Goal: Transaction & Acquisition: Download file/media

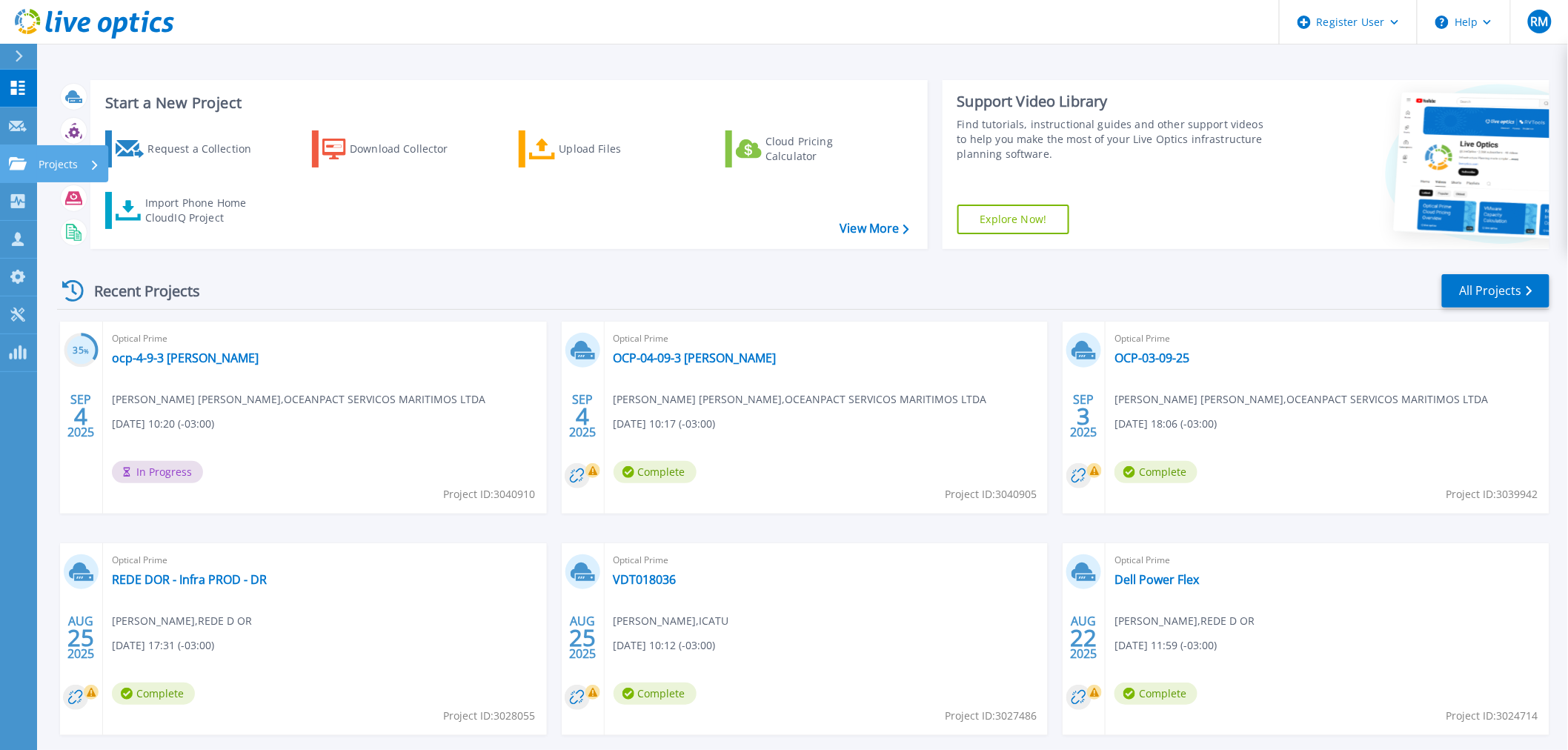
click at [29, 176] on link "Projects Projects" at bounding box center [18, 164] width 37 height 38
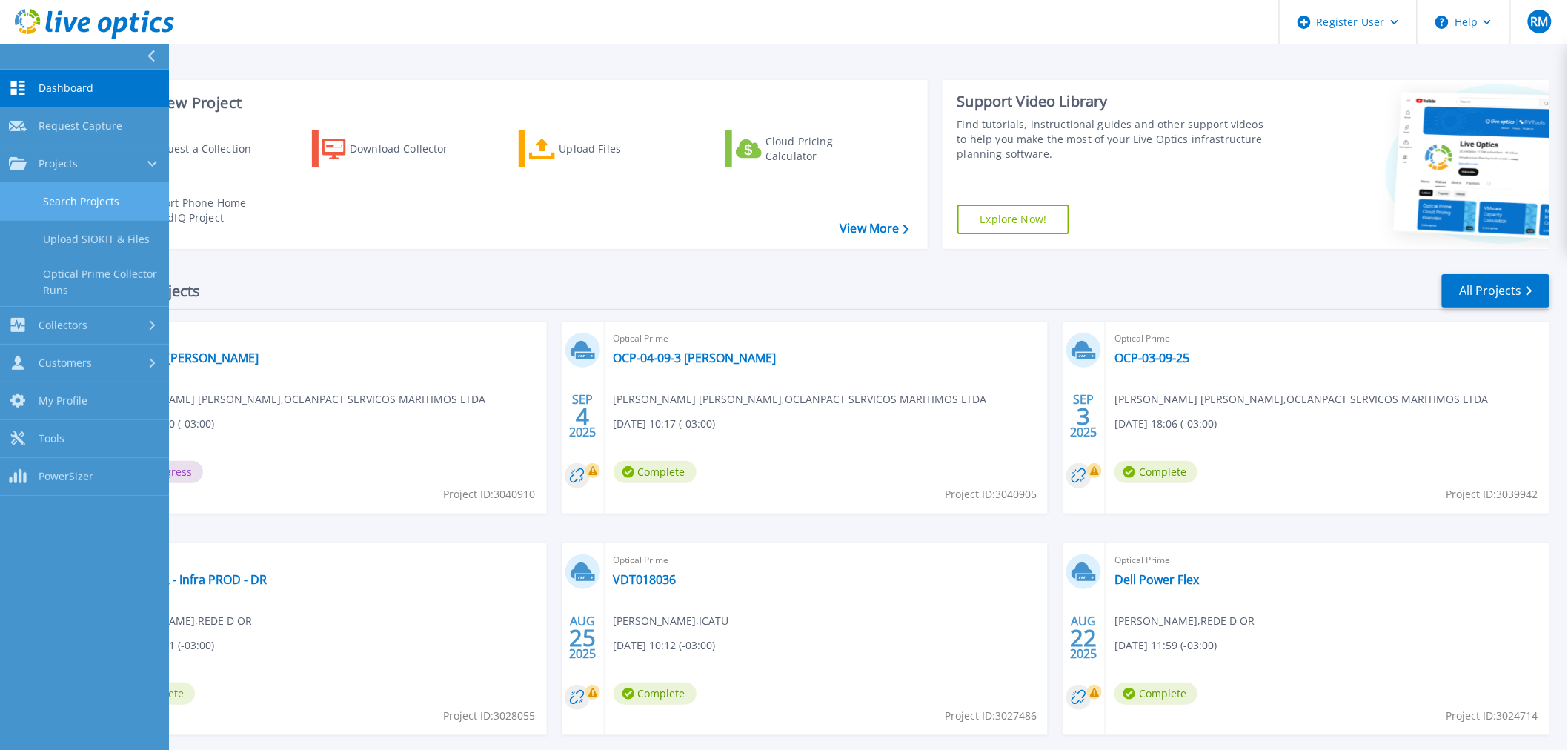
click at [47, 193] on link "Search Projects" at bounding box center [84, 202] width 169 height 38
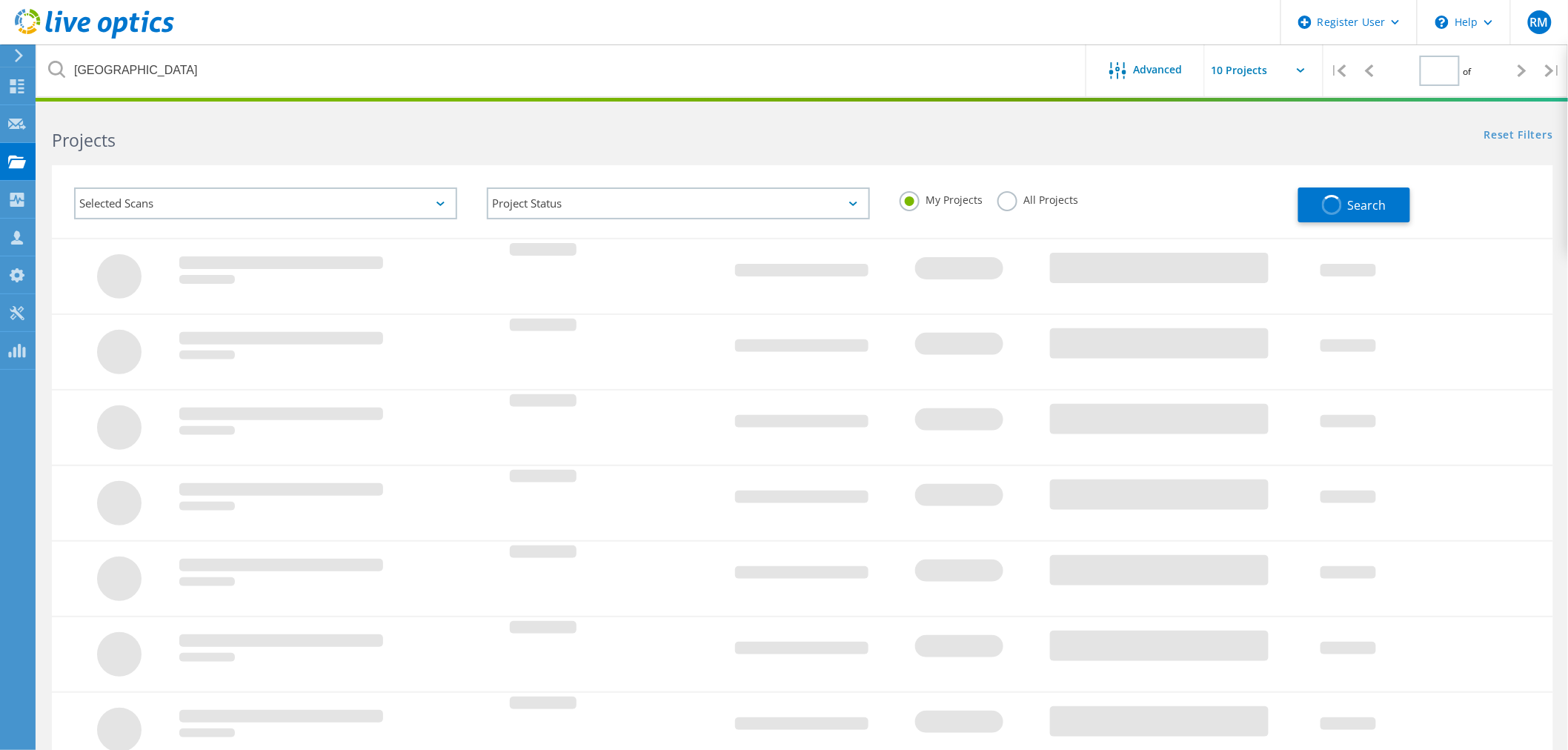
type input "1"
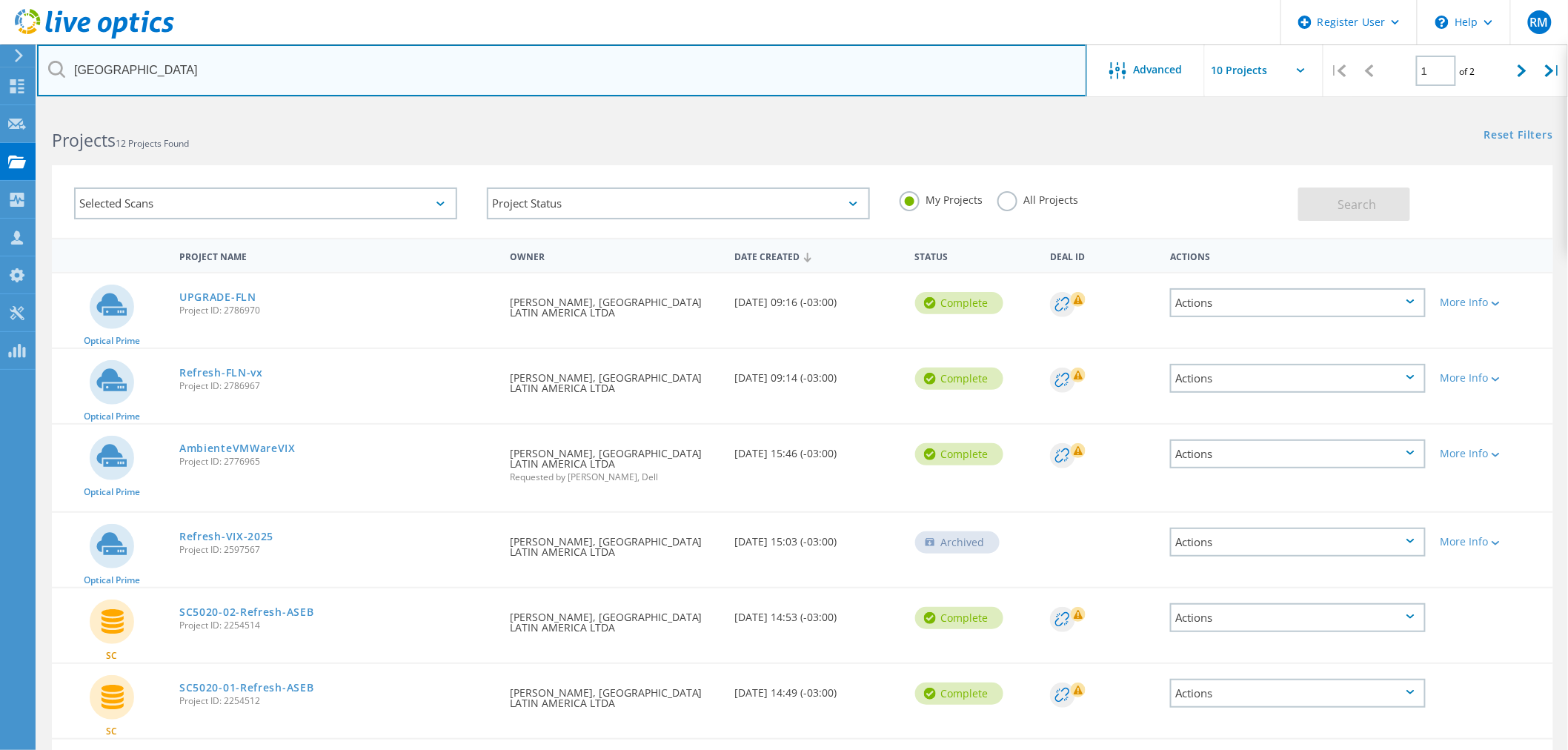
click at [152, 83] on input "zurich" at bounding box center [561, 70] width 1050 height 52
type input "previ"
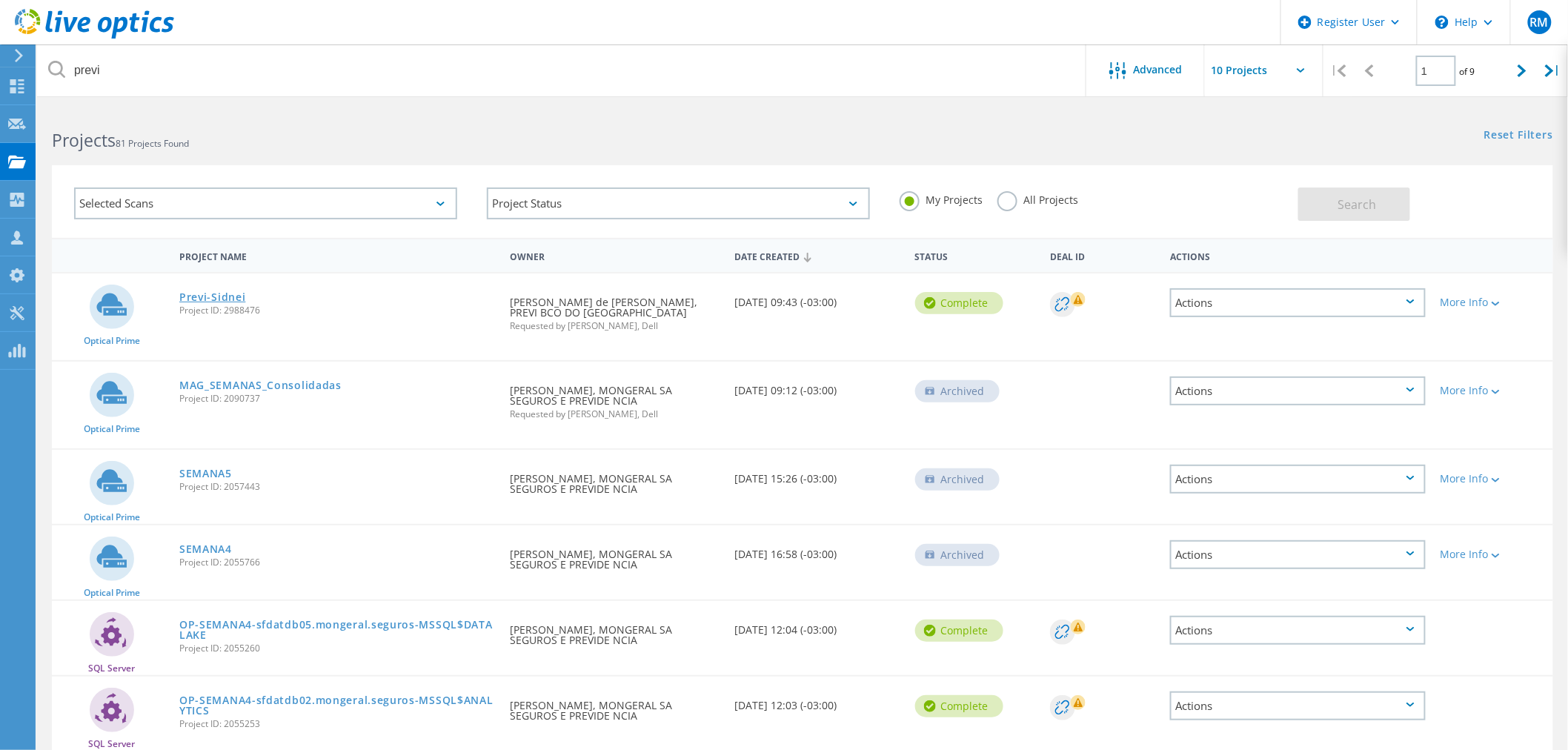
click at [198, 292] on link "Previ-Sidnei" at bounding box center [212, 297] width 66 height 11
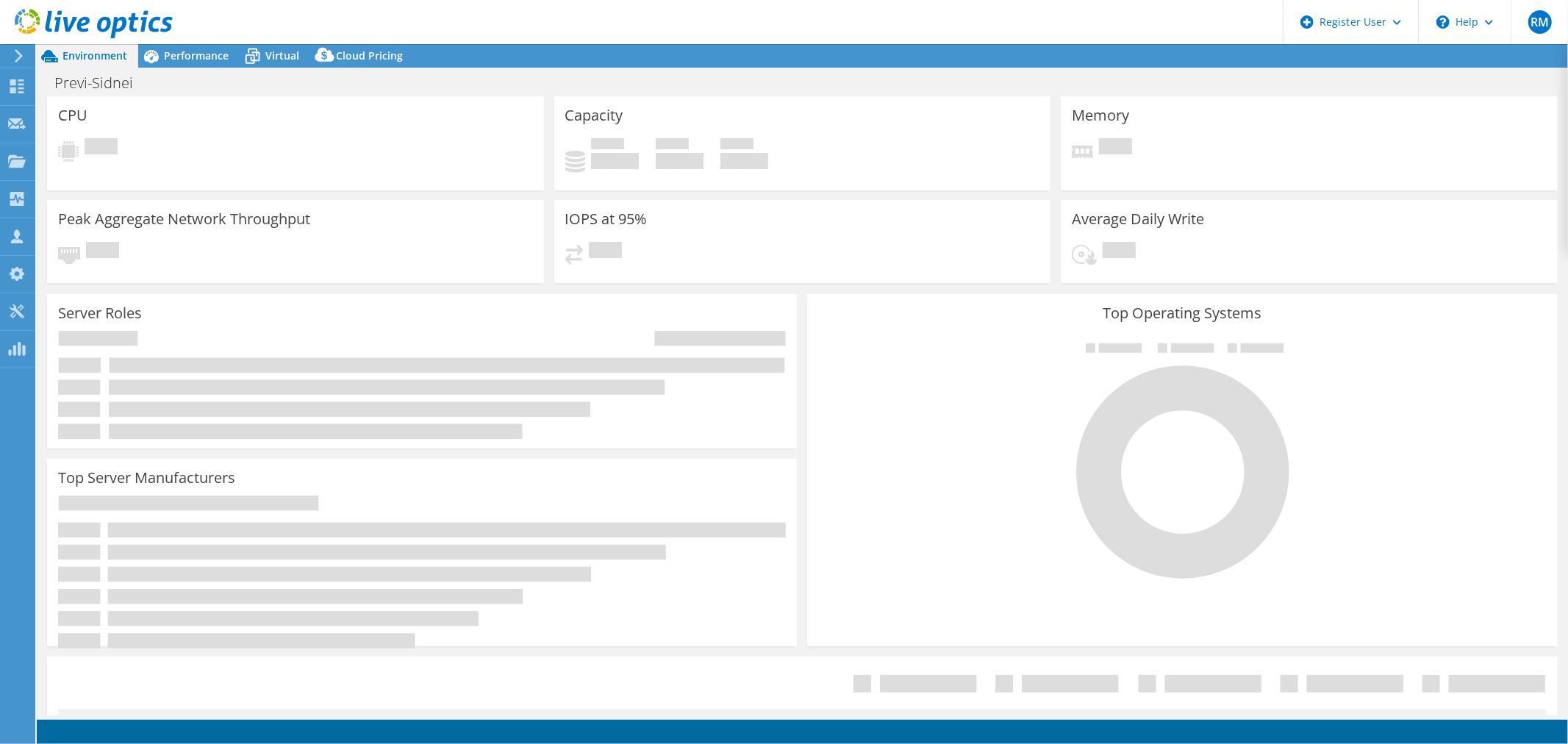
select select "USD"
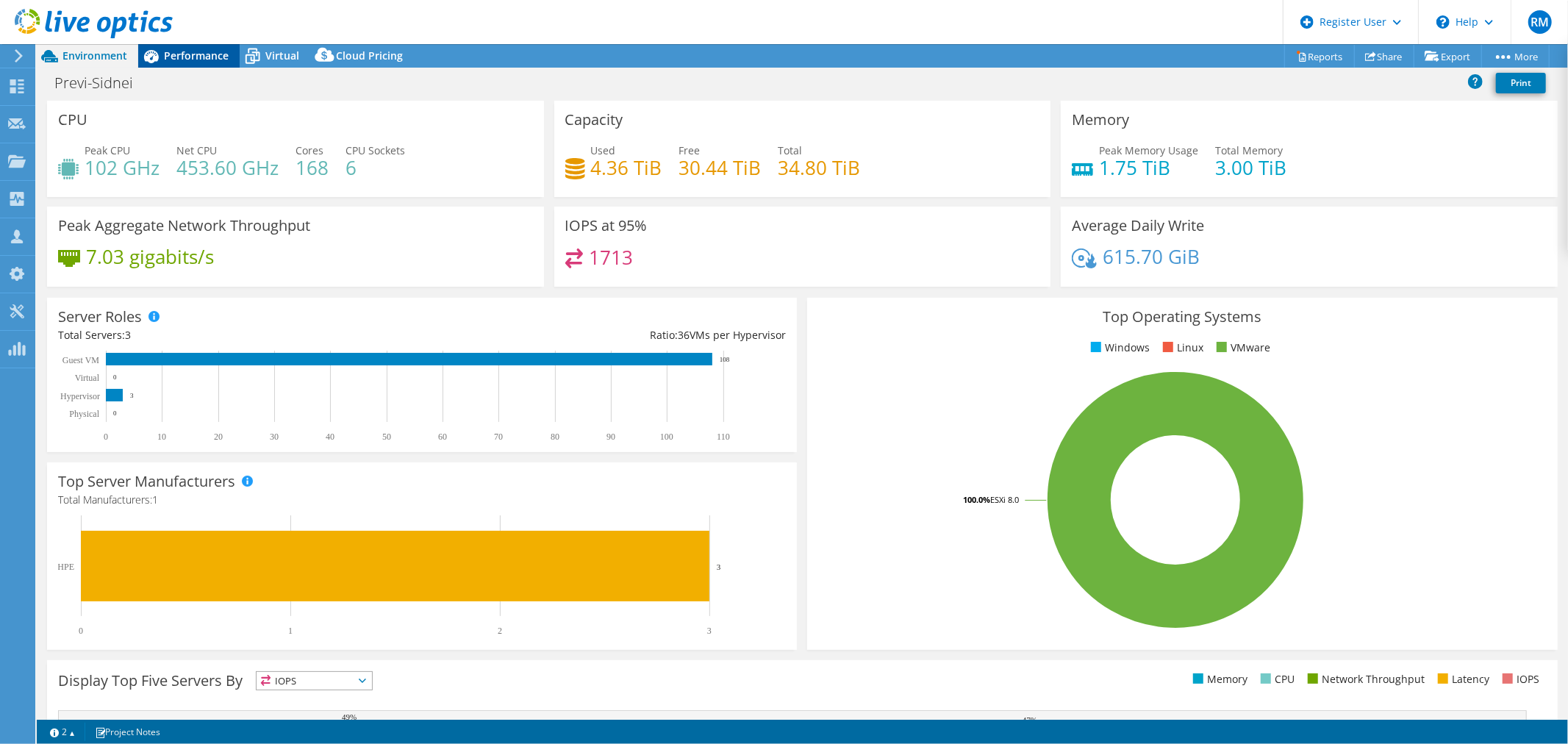
click at [192, 63] on div "Performance" at bounding box center [189, 55] width 101 height 23
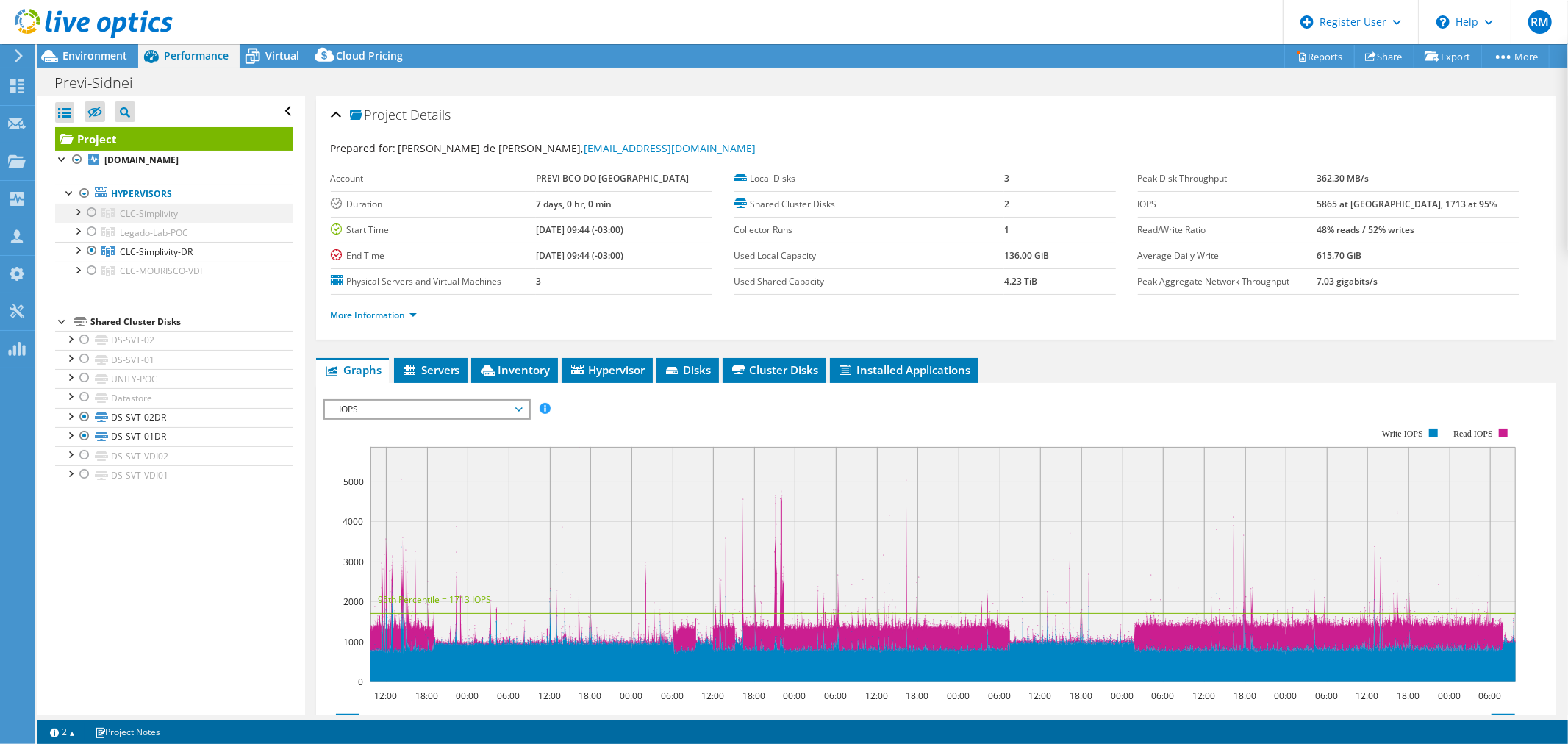
click at [90, 216] on div at bounding box center [91, 213] width 15 height 18
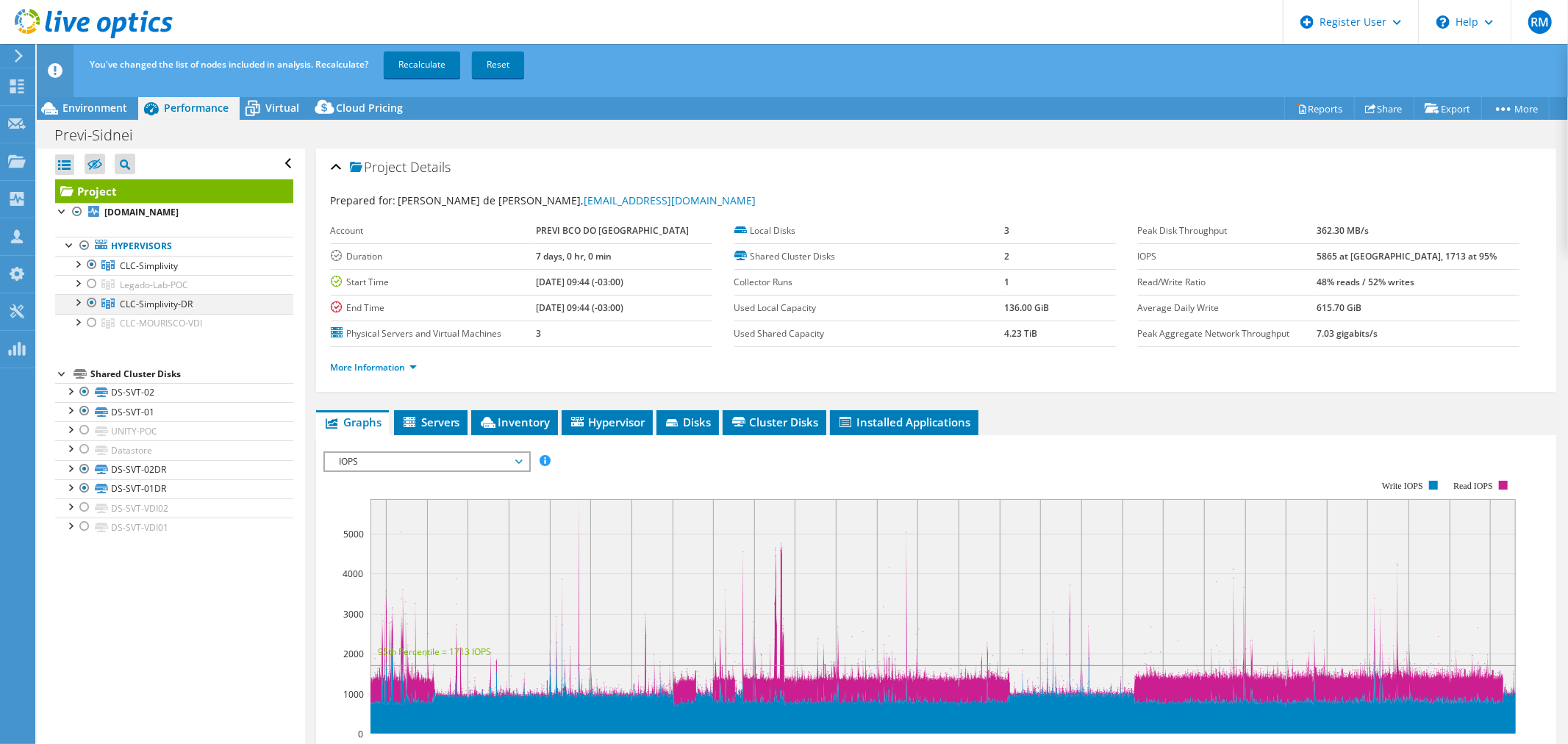
click at [96, 303] on div at bounding box center [91, 303] width 15 height 18
click at [96, 291] on div at bounding box center [91, 284] width 15 height 18
click at [407, 69] on link "Recalculate" at bounding box center [422, 65] width 76 height 27
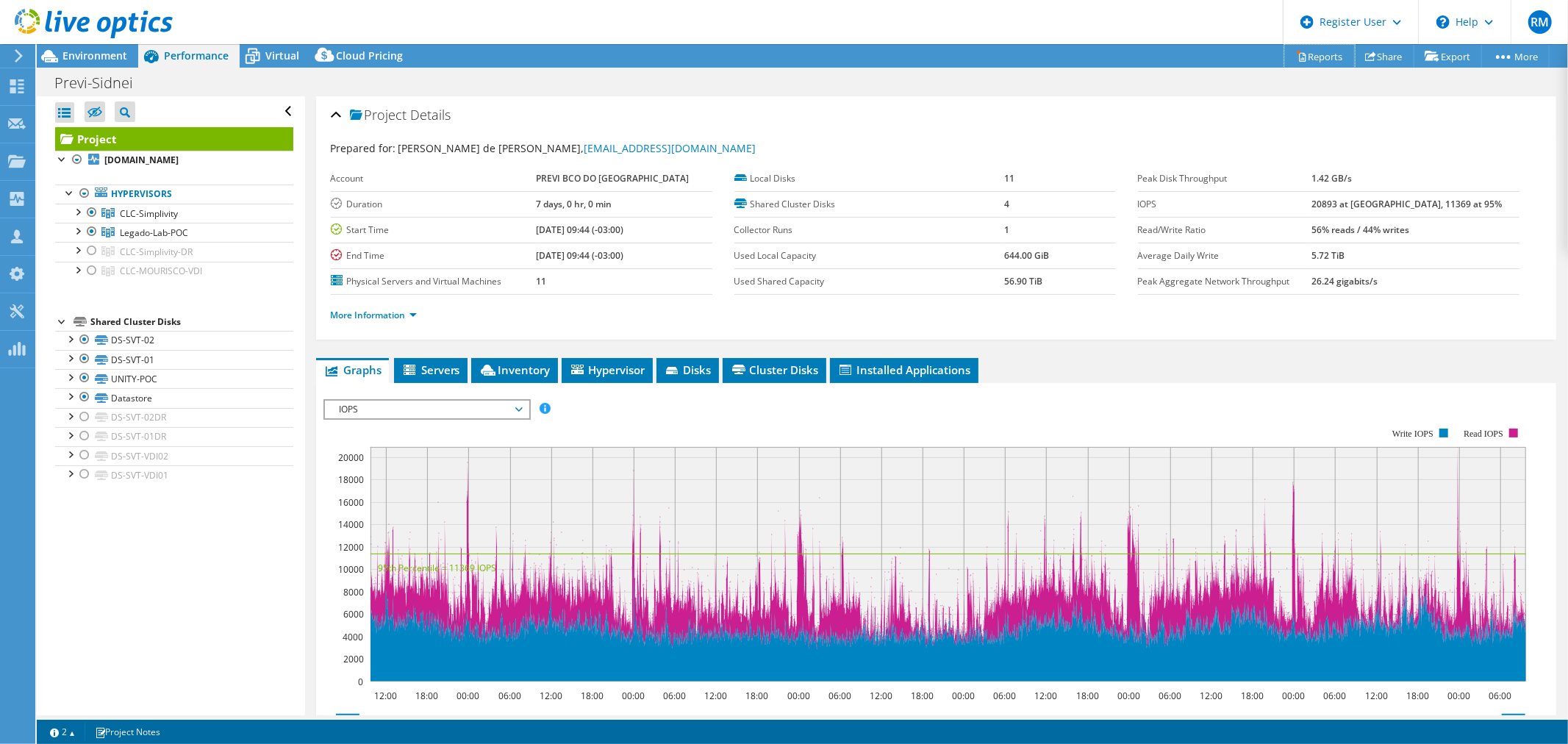
click at [1300, 56] on link "Reports" at bounding box center [1319, 56] width 70 height 23
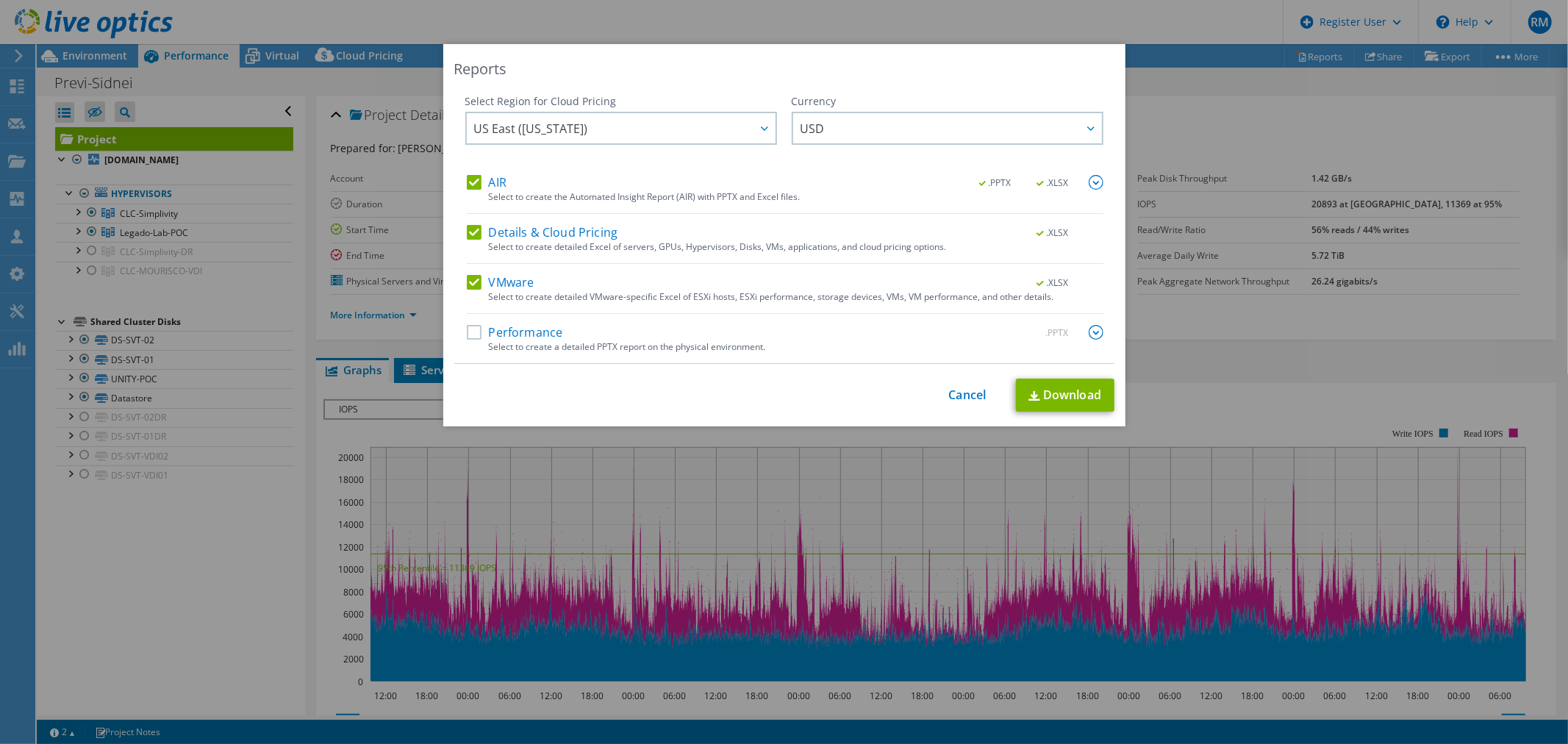
click at [504, 337] on label "Performance" at bounding box center [515, 332] width 96 height 15
click at [0, 0] on input "Performance" at bounding box center [0, 0] width 0 height 0
click at [1089, 329] on img at bounding box center [1096, 332] width 15 height 15
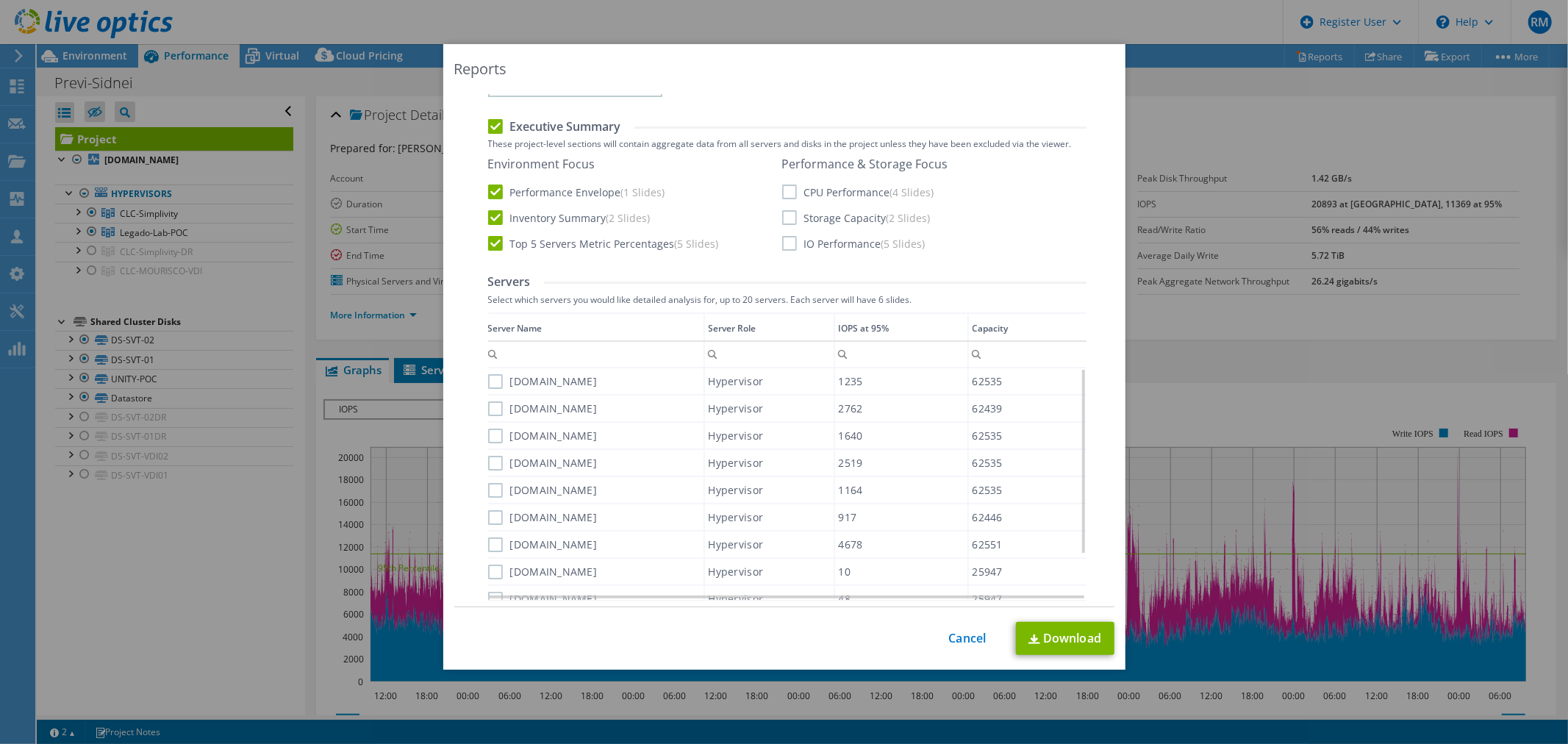
scroll to position [326, 0]
click at [797, 238] on label "IO Performance (5 Slides)" at bounding box center [853, 243] width 143 height 15
click at [0, 0] on input "IO Performance (5 Slides)" at bounding box center [0, 0] width 0 height 0
click at [788, 215] on label "Storage Capacity (2 Slides)" at bounding box center [856, 217] width 148 height 15
click at [0, 0] on input "Storage Capacity (2 Slides)" at bounding box center [0, 0] width 0 height 0
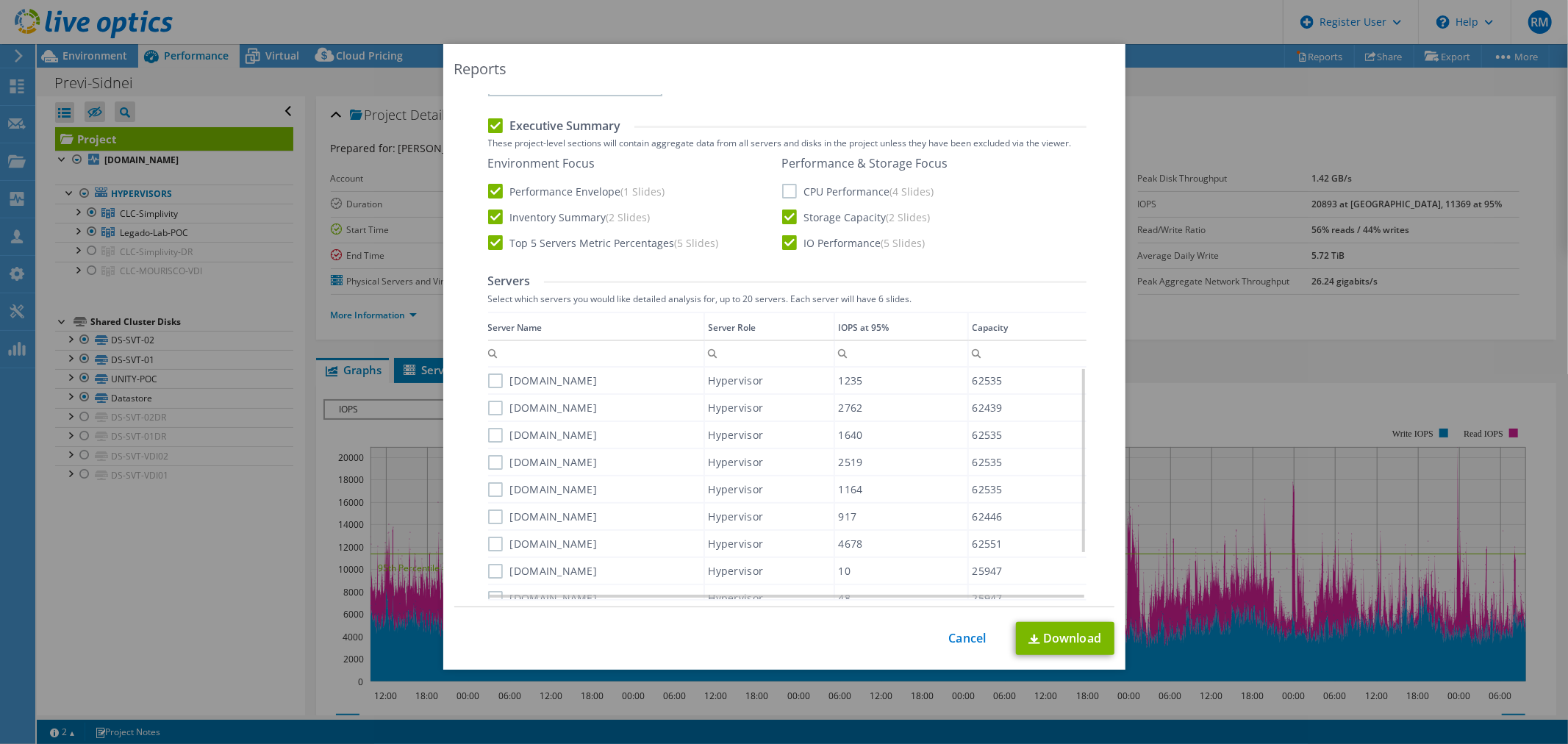
click at [785, 193] on label "CPU Performance (4 Slides)" at bounding box center [858, 191] width 152 height 15
click at [0, 0] on input "CPU Performance (4 Slides)" at bounding box center [0, 0] width 0 height 0
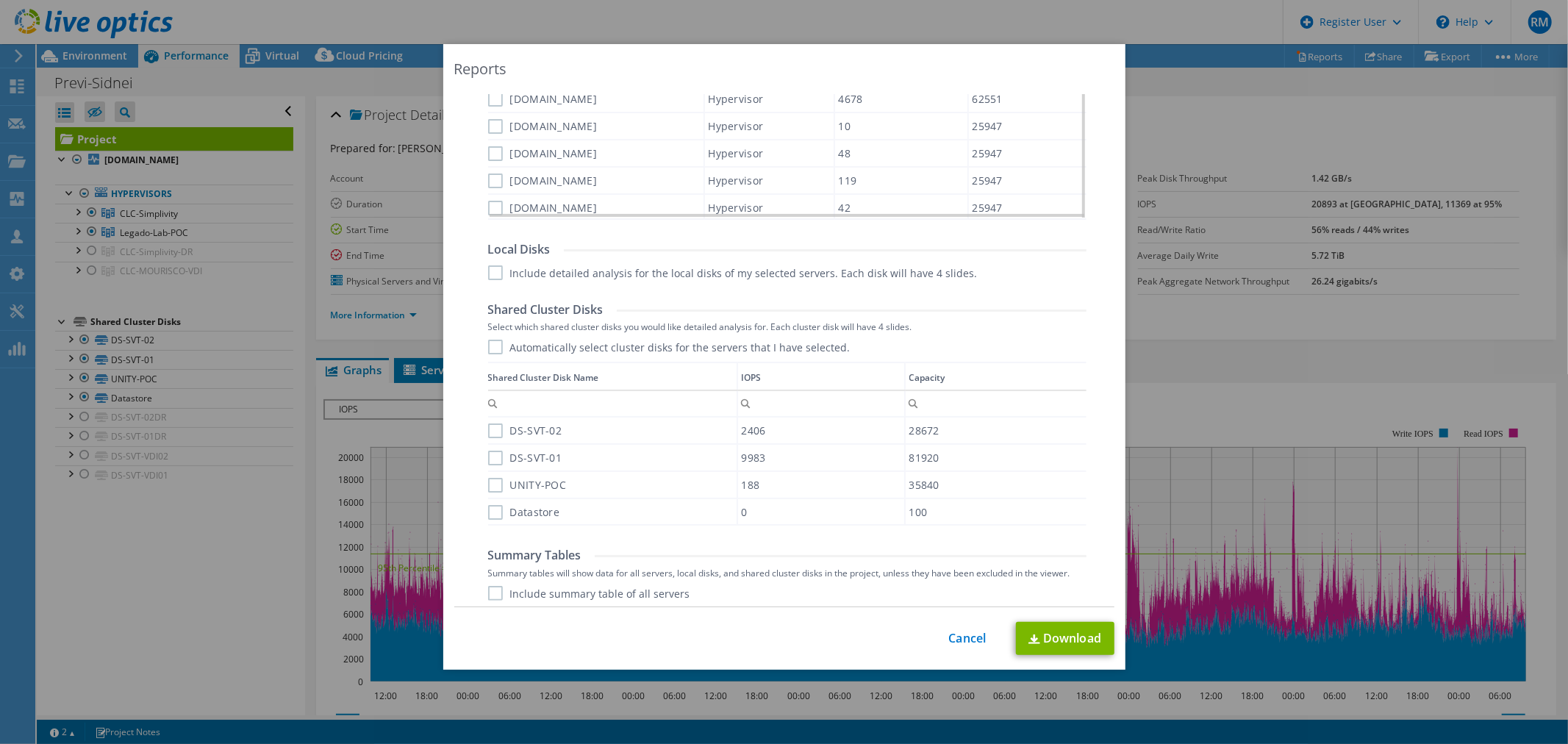
scroll to position [735, 0]
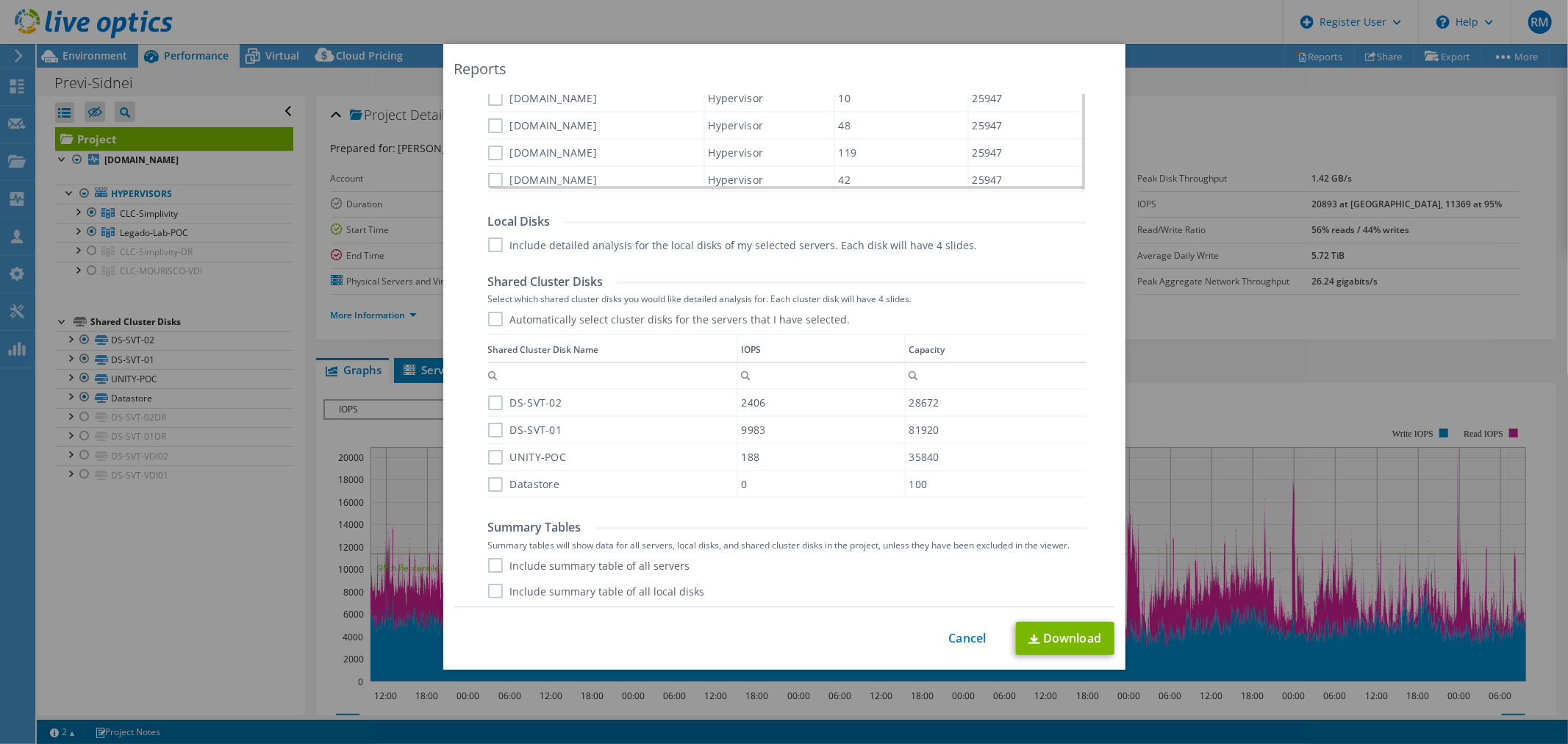
click at [580, 572] on div "Include summary table of all servers Include summary table of all local disks I…" at bounding box center [787, 591] width 598 height 66
click at [641, 563] on label "Include summary table of all servers" at bounding box center [589, 565] width 202 height 15
click at [0, 0] on input "Include summary table of all servers" at bounding box center [0, 0] width 0 height 0
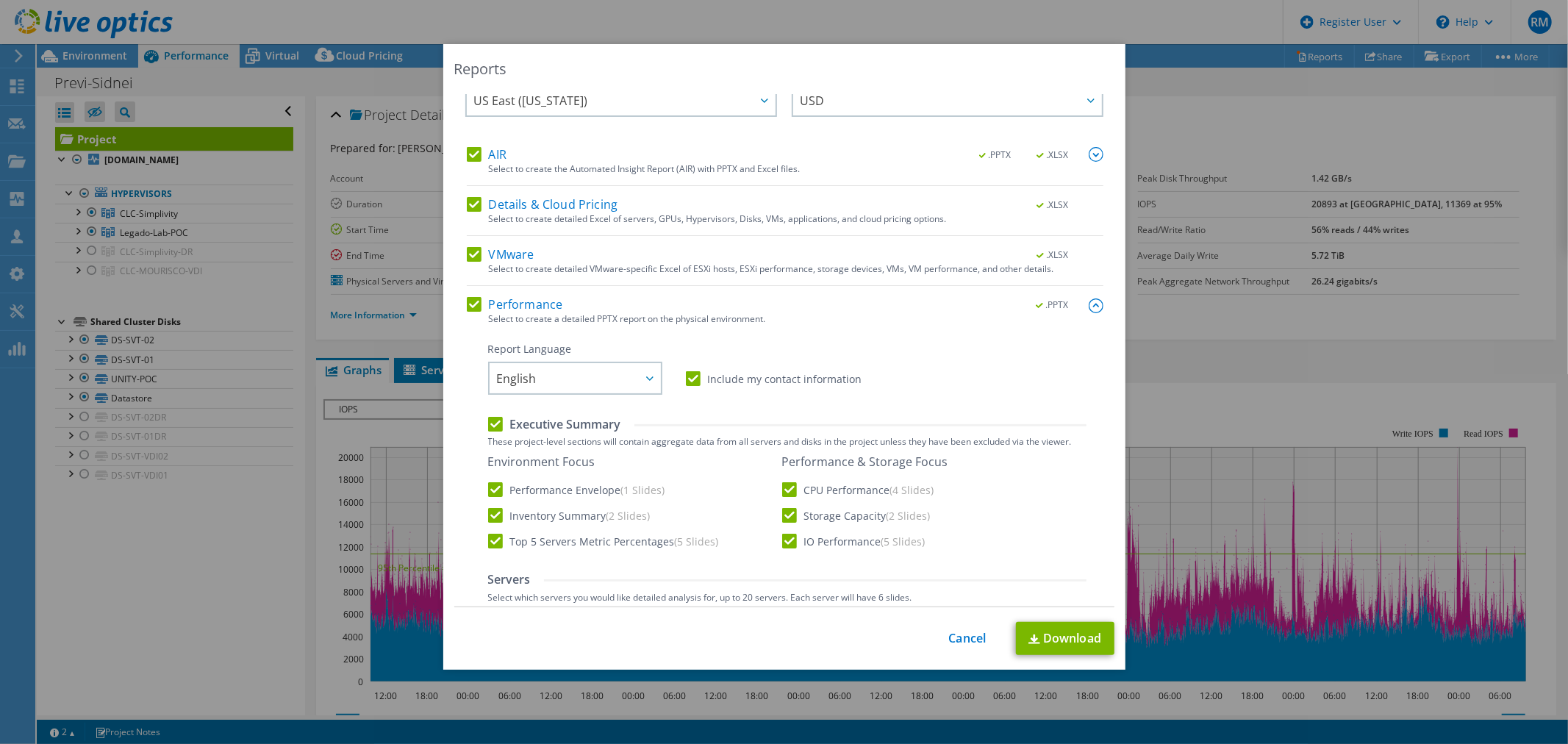
scroll to position [0, 0]
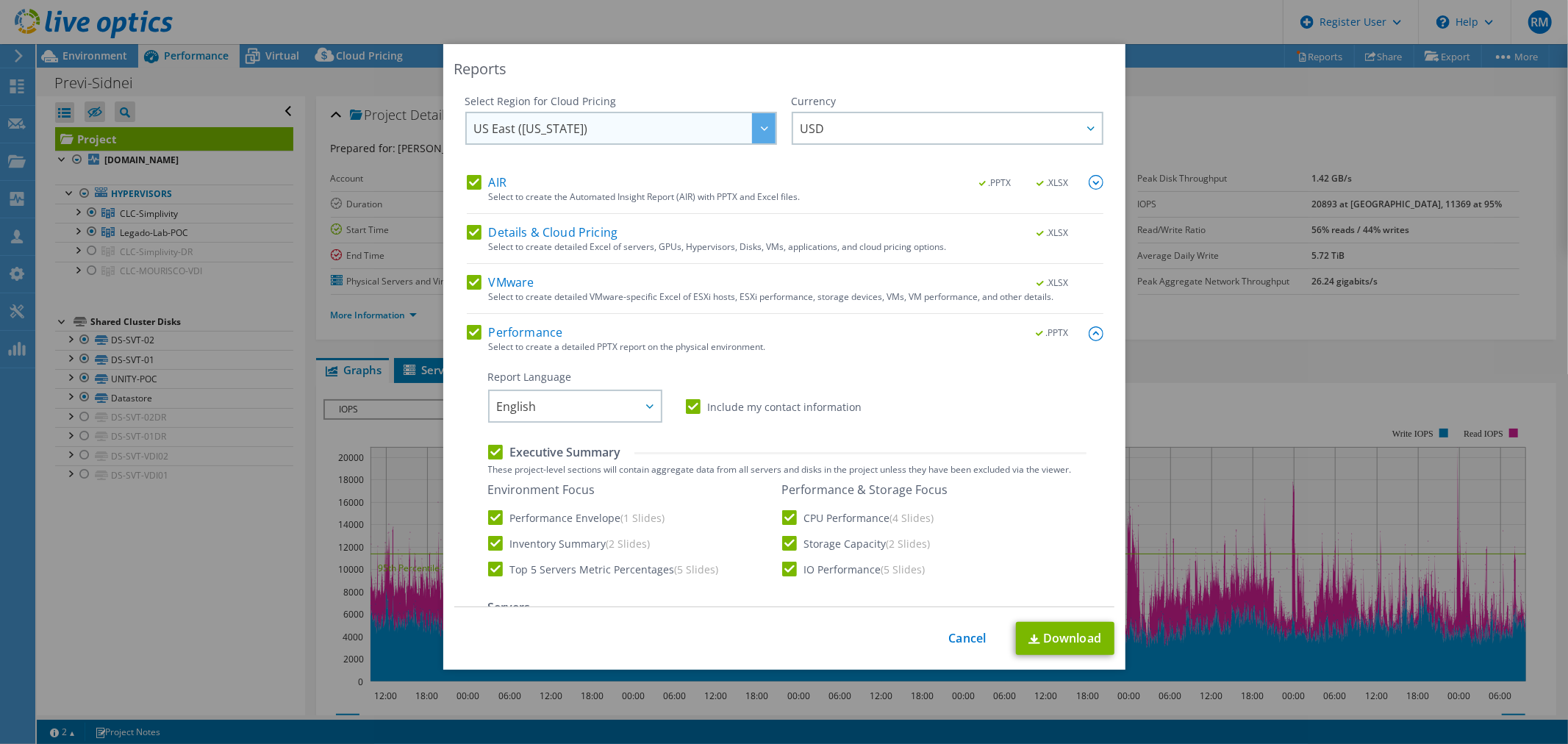
click at [713, 113] on span "US East (Virginia)" at bounding box center [625, 128] width 301 height 30
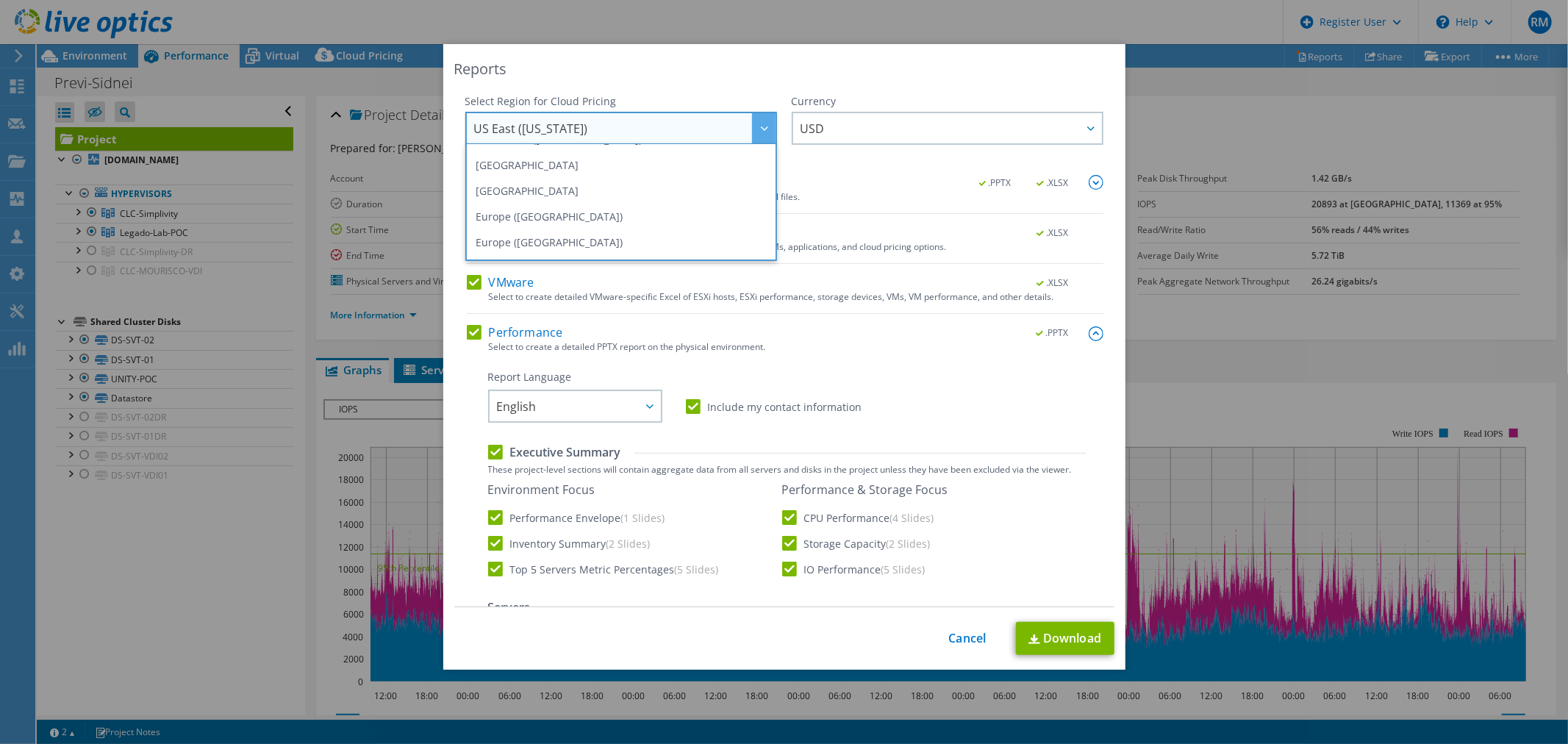
scroll to position [164, 0]
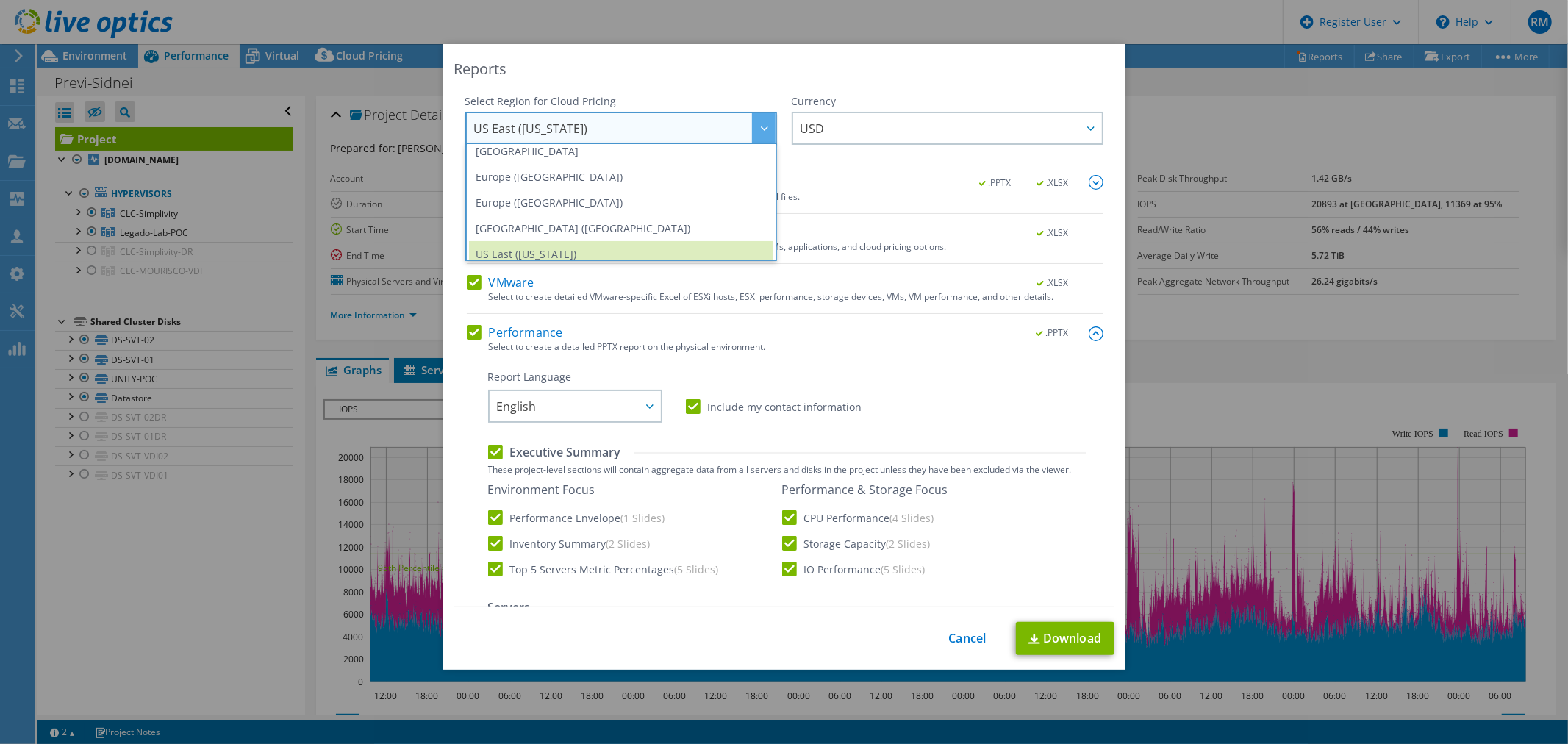
click at [584, 221] on li "South America (Sao Paulo)" at bounding box center [621, 228] width 304 height 26
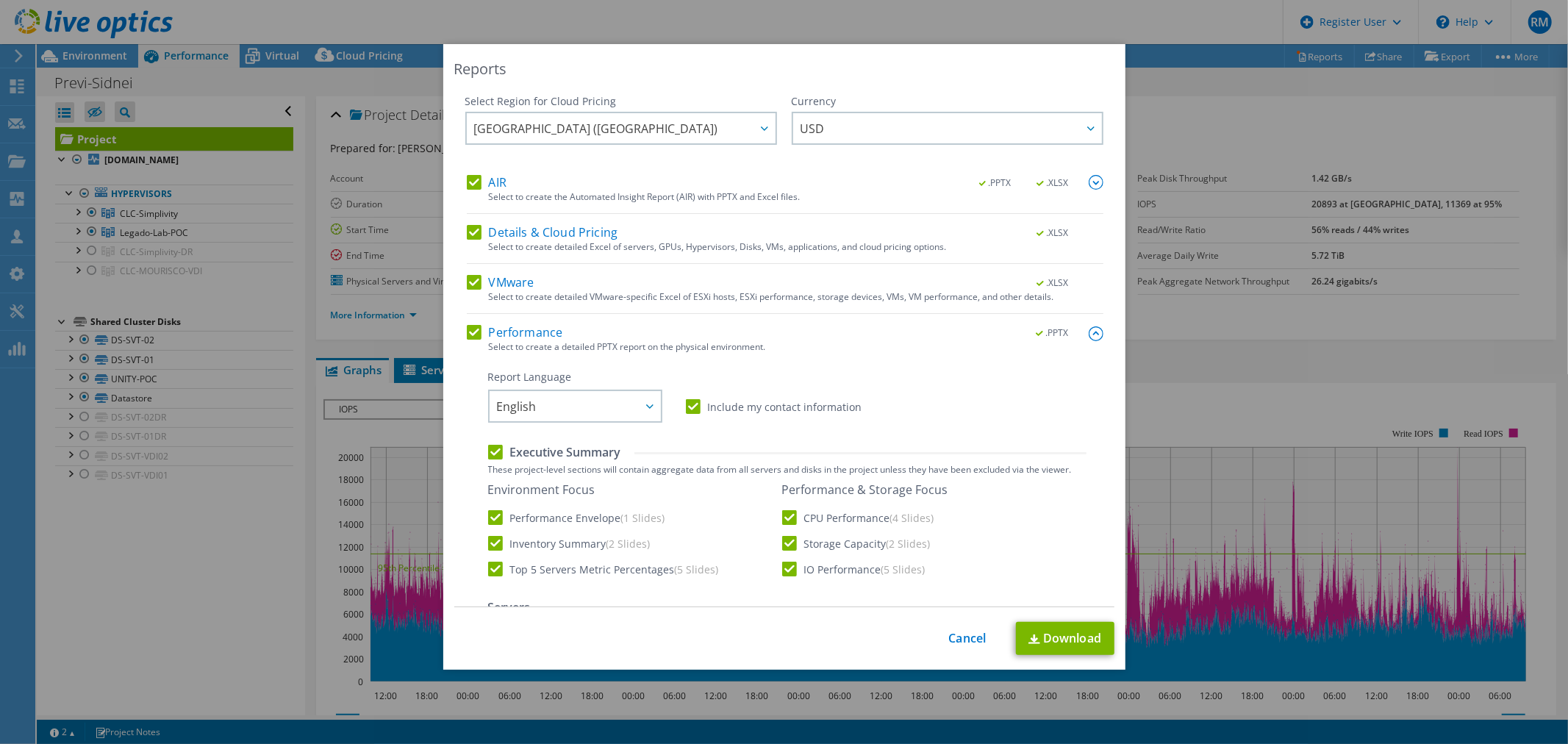
click at [865, 101] on div "Currency" at bounding box center [947, 101] width 312 height 15
click at [858, 121] on span "USD" at bounding box center [951, 128] width 301 height 30
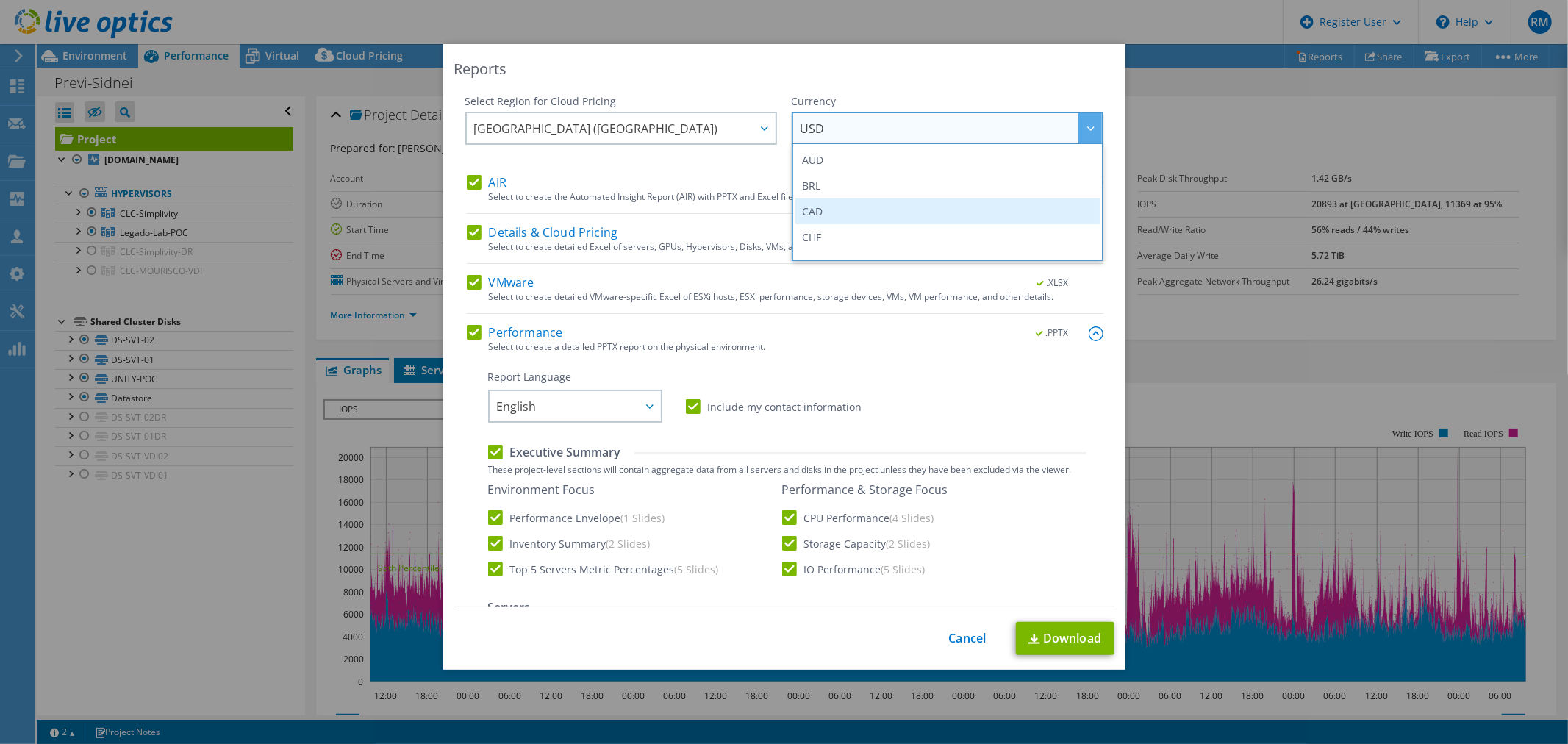
scroll to position [0, 0]
click at [859, 215] on li "BRL" at bounding box center [948, 211] width 304 height 26
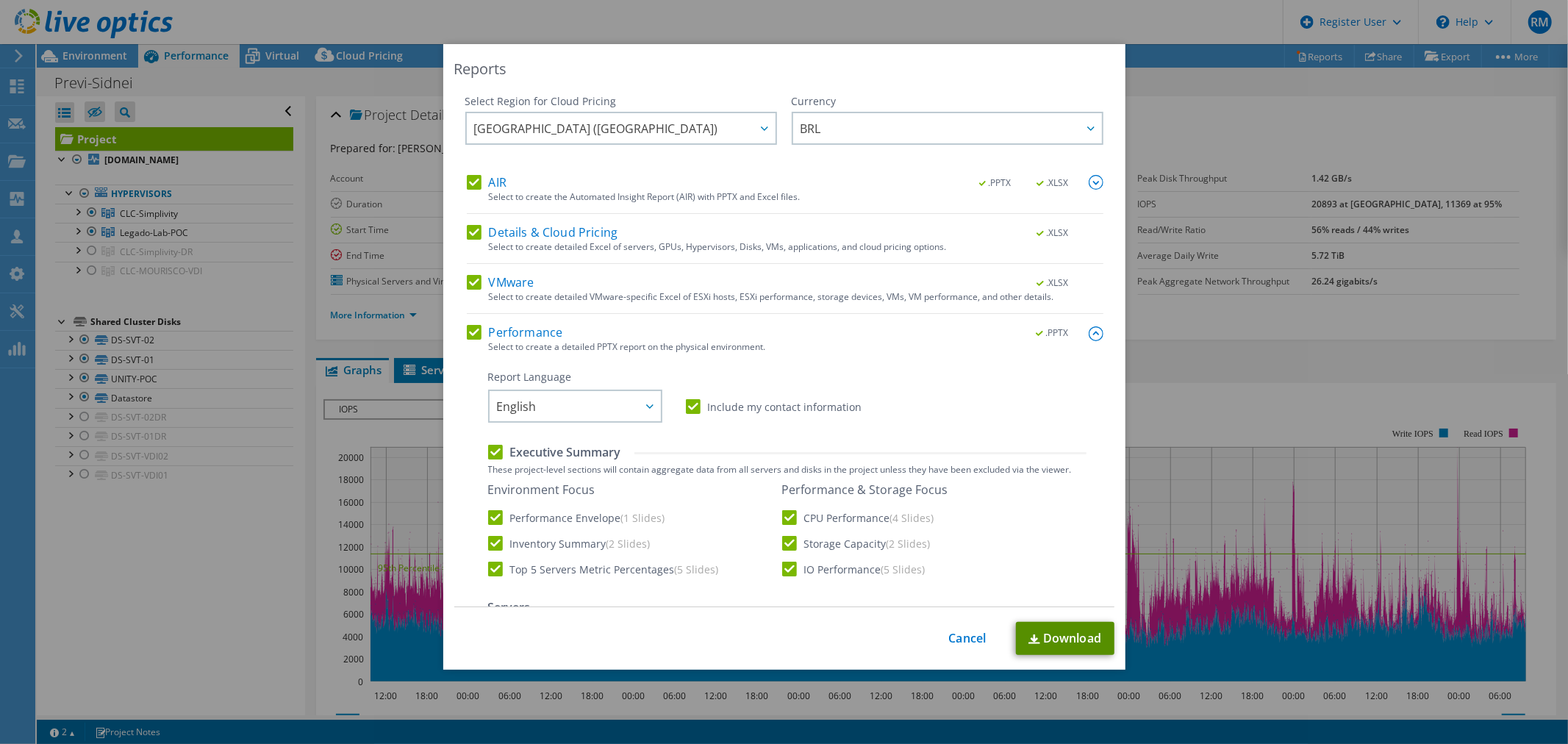
click at [1056, 634] on link "Download" at bounding box center [1065, 638] width 99 height 33
click at [971, 648] on div "This process may take a while, please wait... Cancel Download" at bounding box center [784, 638] width 661 height 33
click at [966, 642] on link "Cancel" at bounding box center [967, 638] width 37 height 14
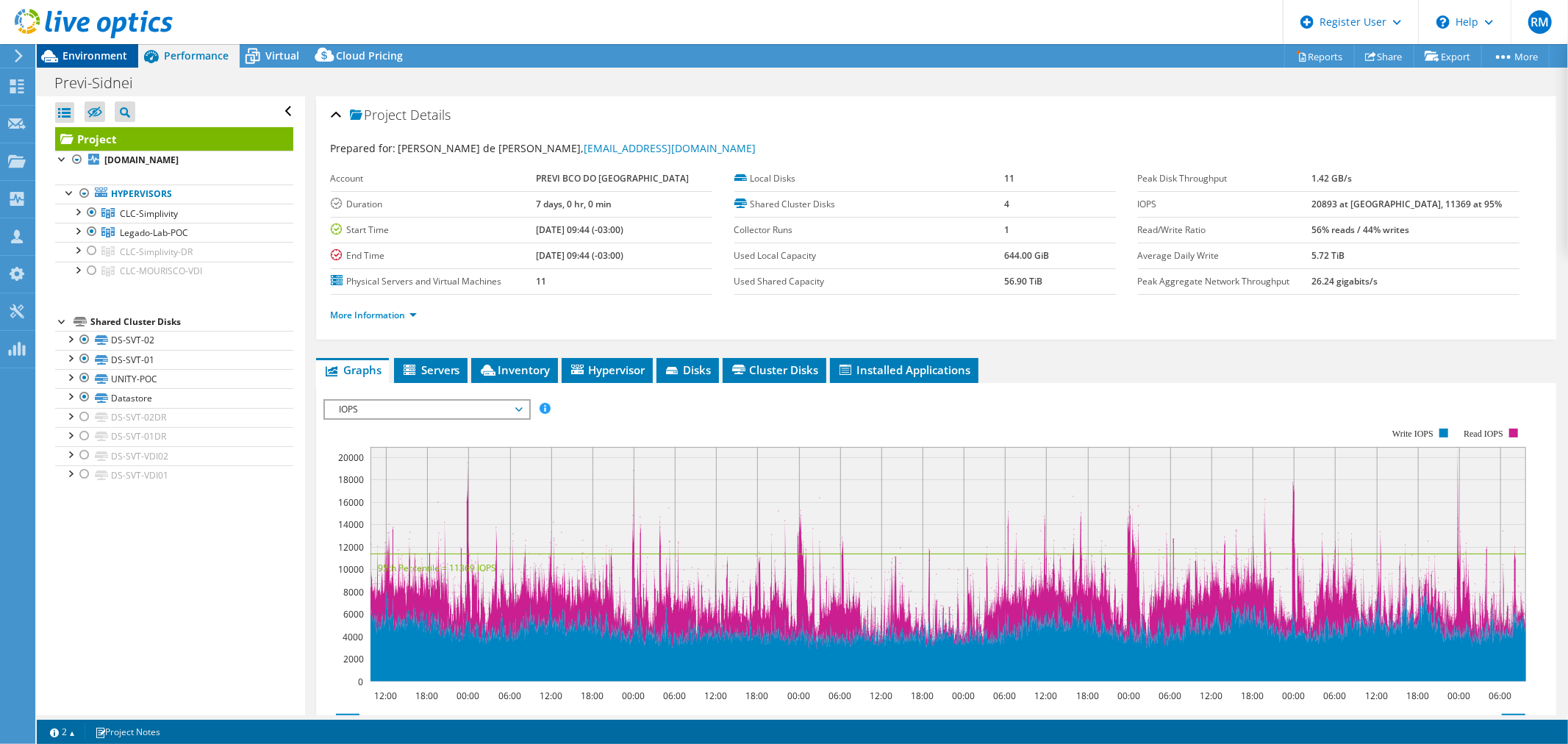
click at [104, 54] on span "Environment" at bounding box center [95, 55] width 65 height 14
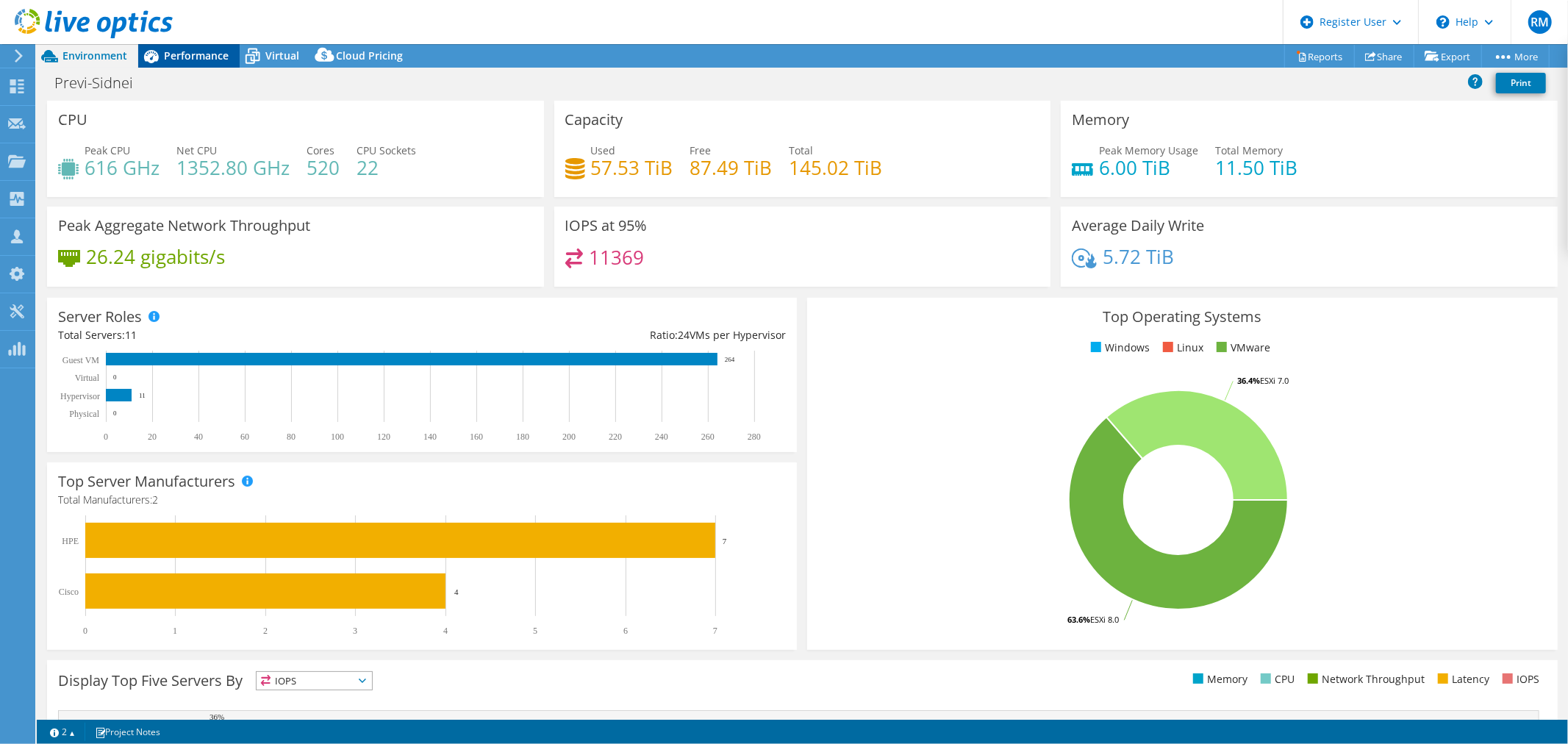
click at [191, 53] on span "Performance" at bounding box center [197, 55] width 65 height 14
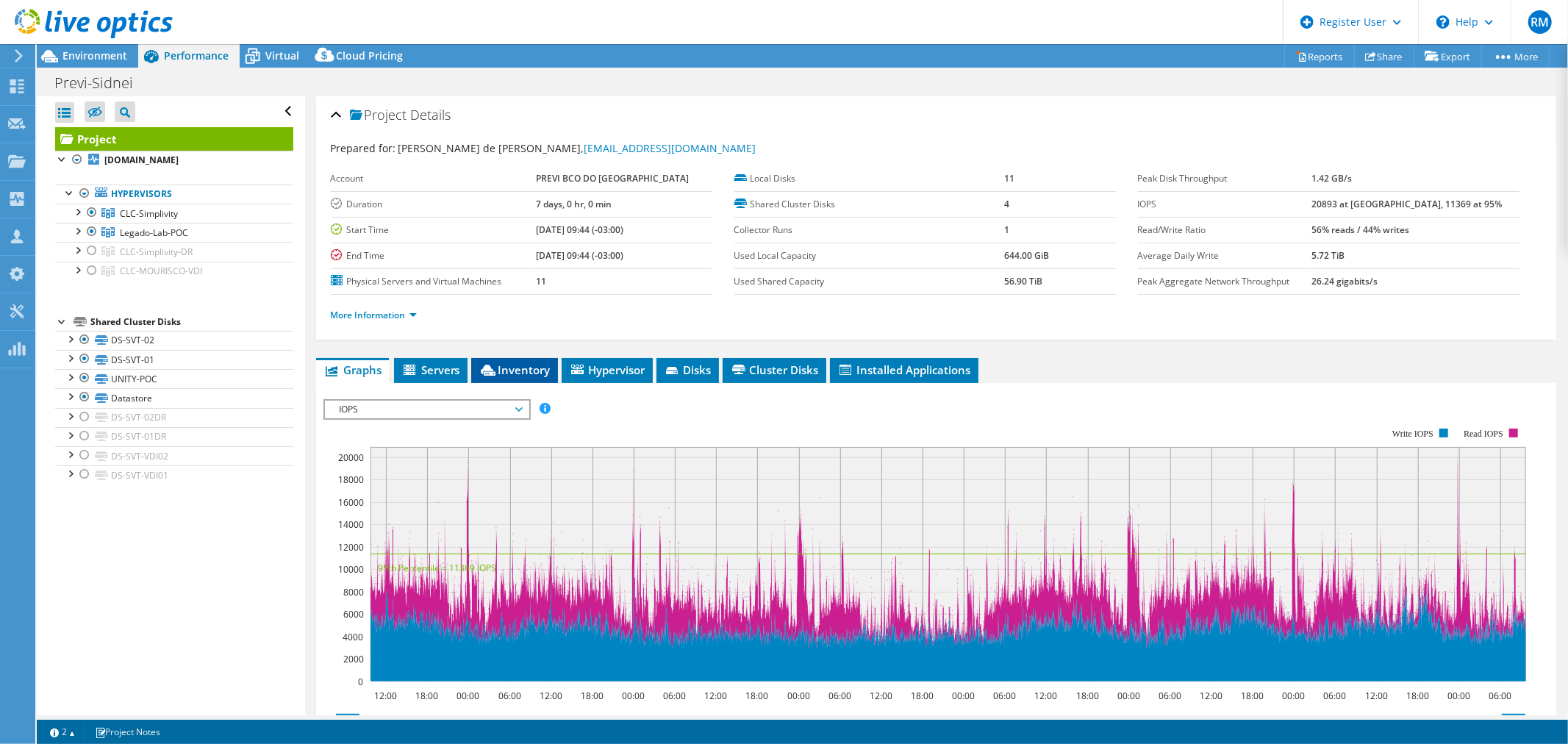
click at [554, 369] on li "Inventory" at bounding box center [514, 370] width 87 height 25
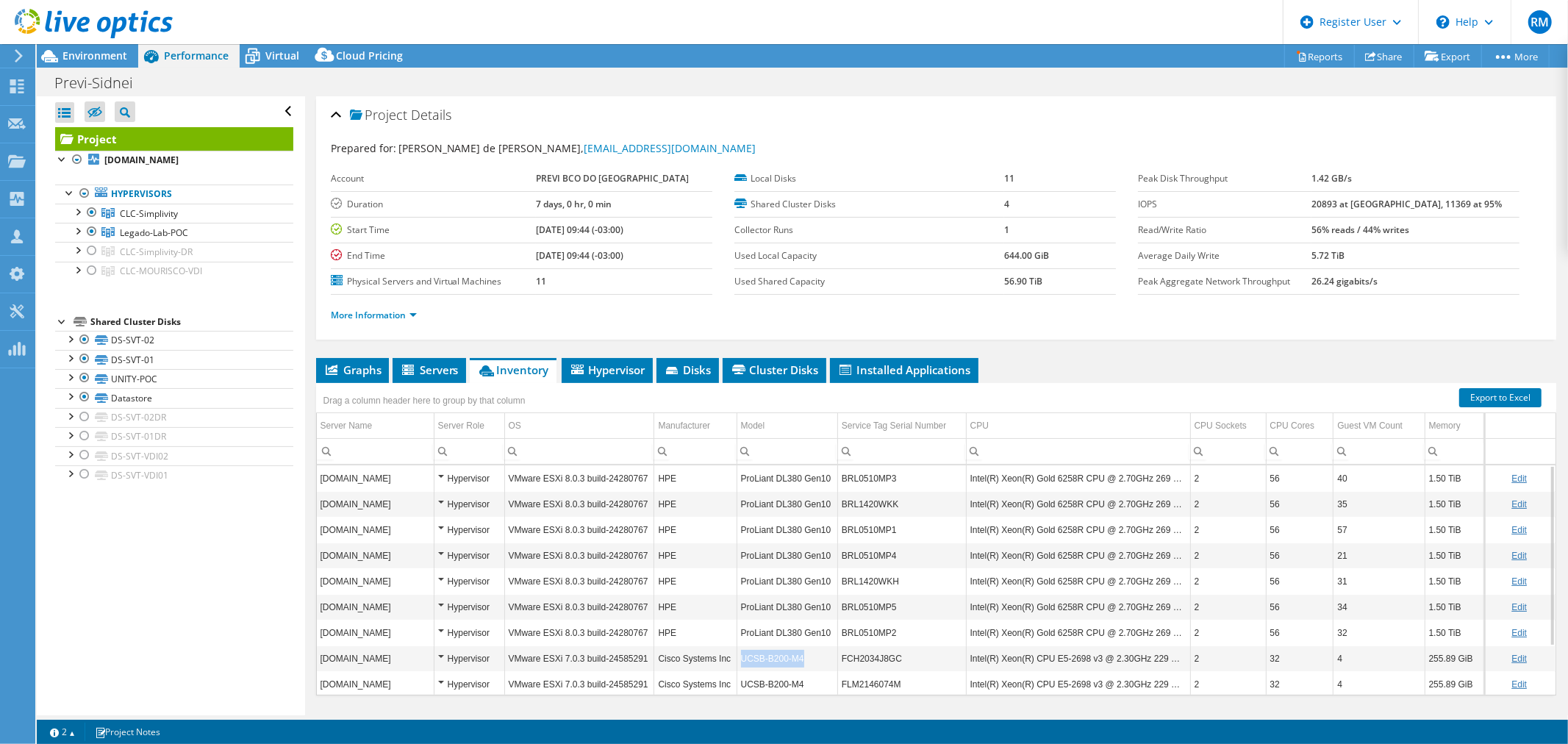
drag, startPoint x: 797, startPoint y: 655, endPoint x: 737, endPoint y: 661, distance: 60.3
click at [737, 661] on td "UCSB-B200-M4" at bounding box center [787, 658] width 100 height 26
copy td "UCSB-B200-M4"
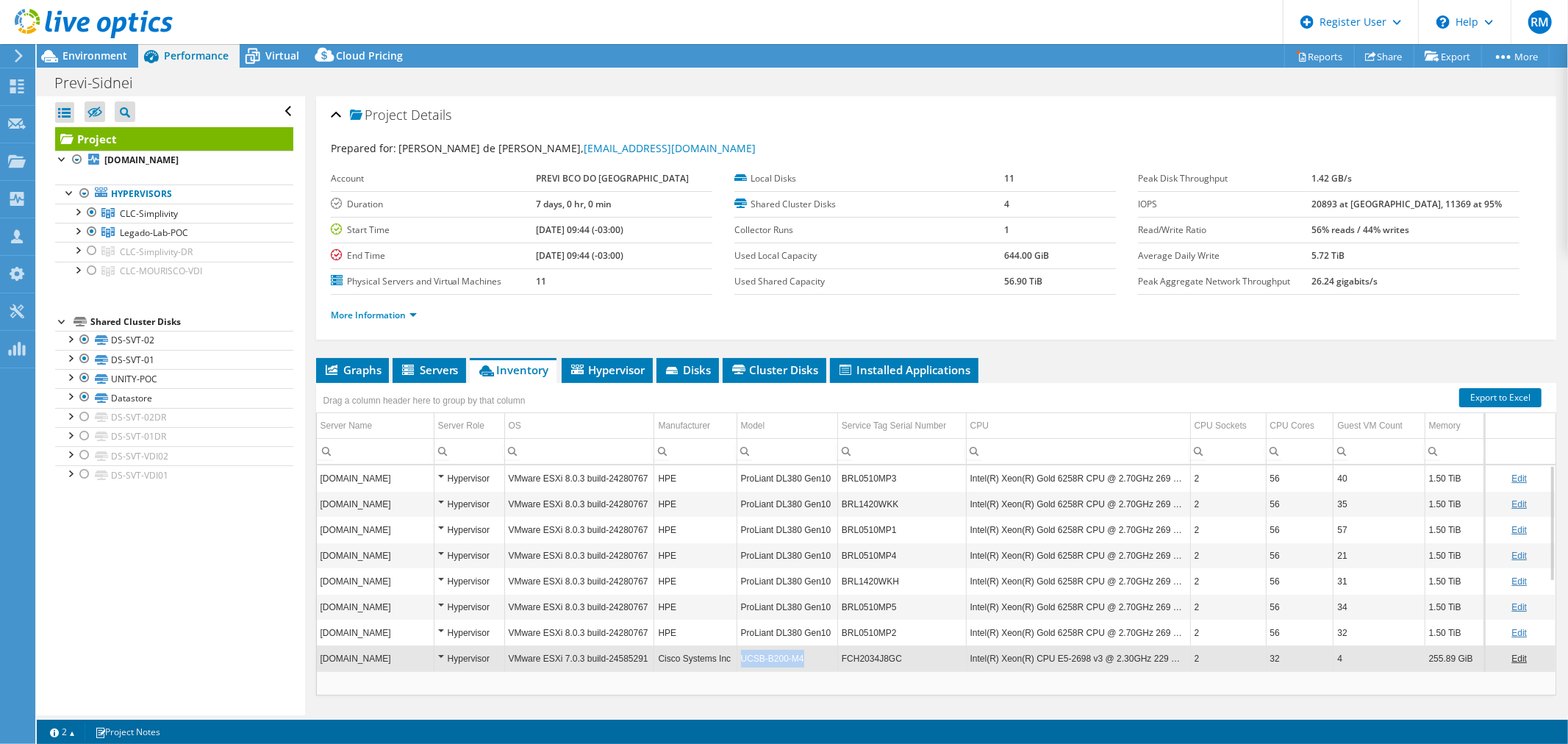
copy tr "UCSB-B200-M4"
drag, startPoint x: 800, startPoint y: 658, endPoint x: 731, endPoint y: 661, distance: 69.1
click at [731, 661] on tr "previ180.intra.previ.com.br Hypervisor VMware ESXi 7.0.3 build-24585291 Cisco S…" at bounding box center [936, 658] width 1239 height 26
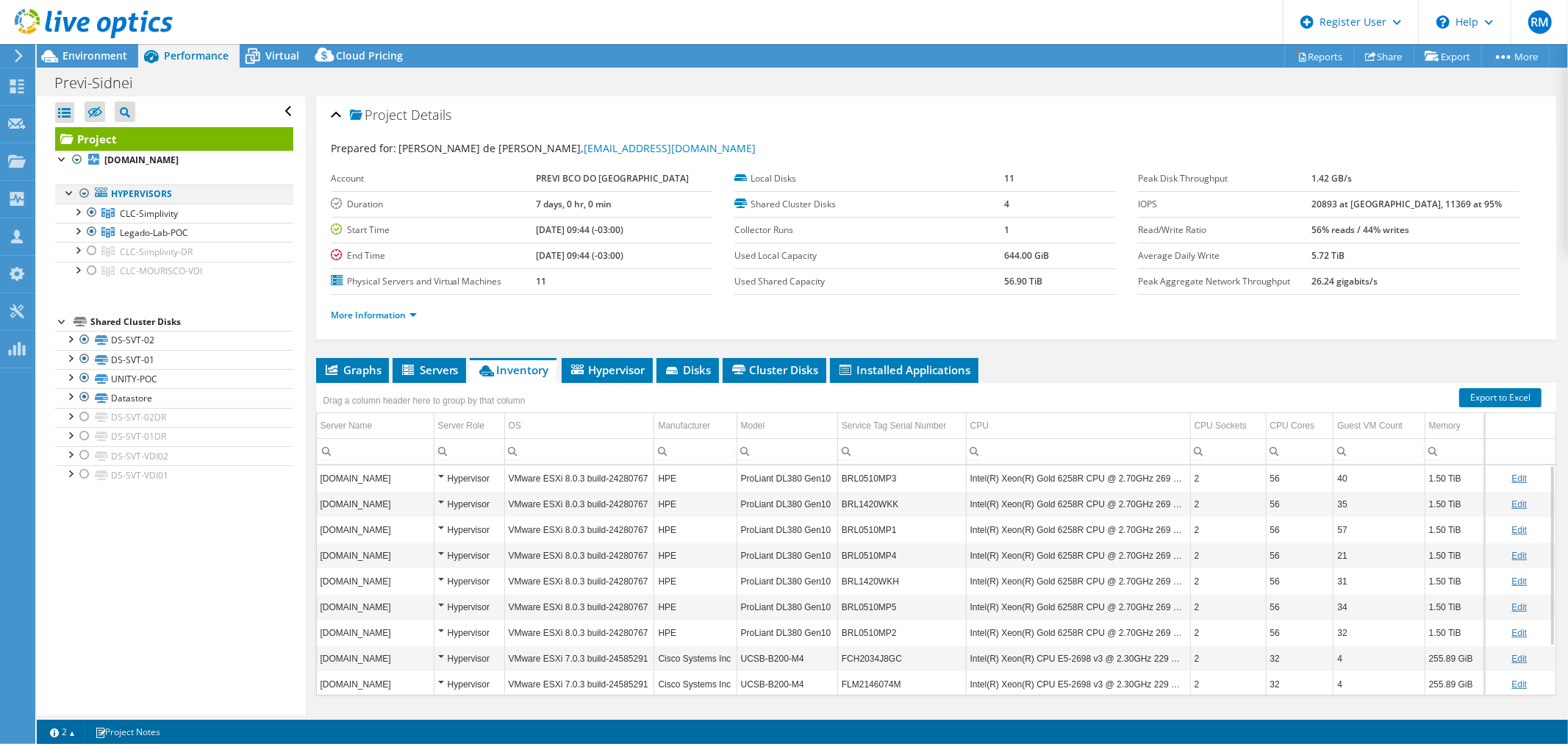
click at [87, 196] on div at bounding box center [84, 193] width 15 height 18
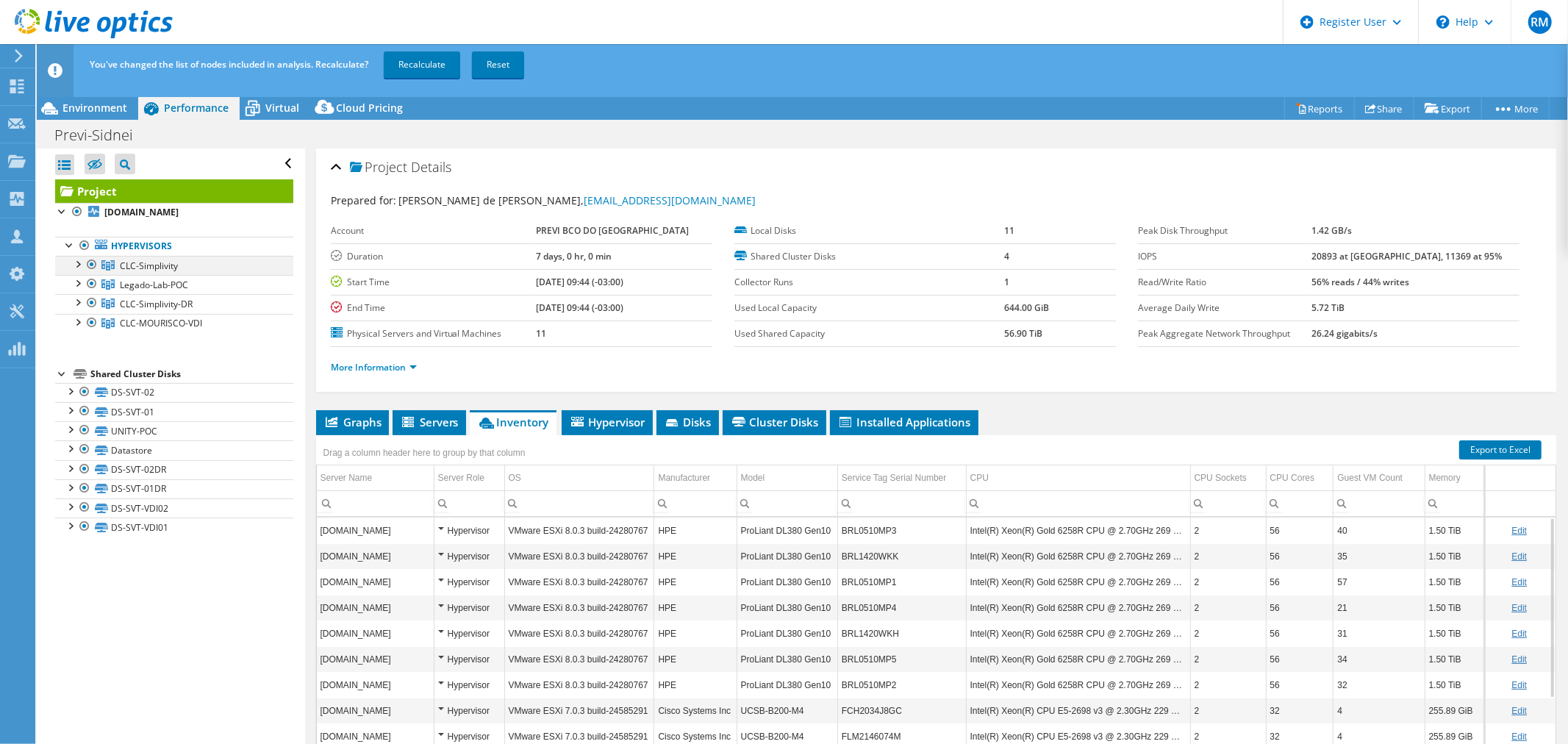
drag, startPoint x: 87, startPoint y: 243, endPoint x: 91, endPoint y: 258, distance: 15.5
click at [86, 244] on div at bounding box center [84, 245] width 15 height 18
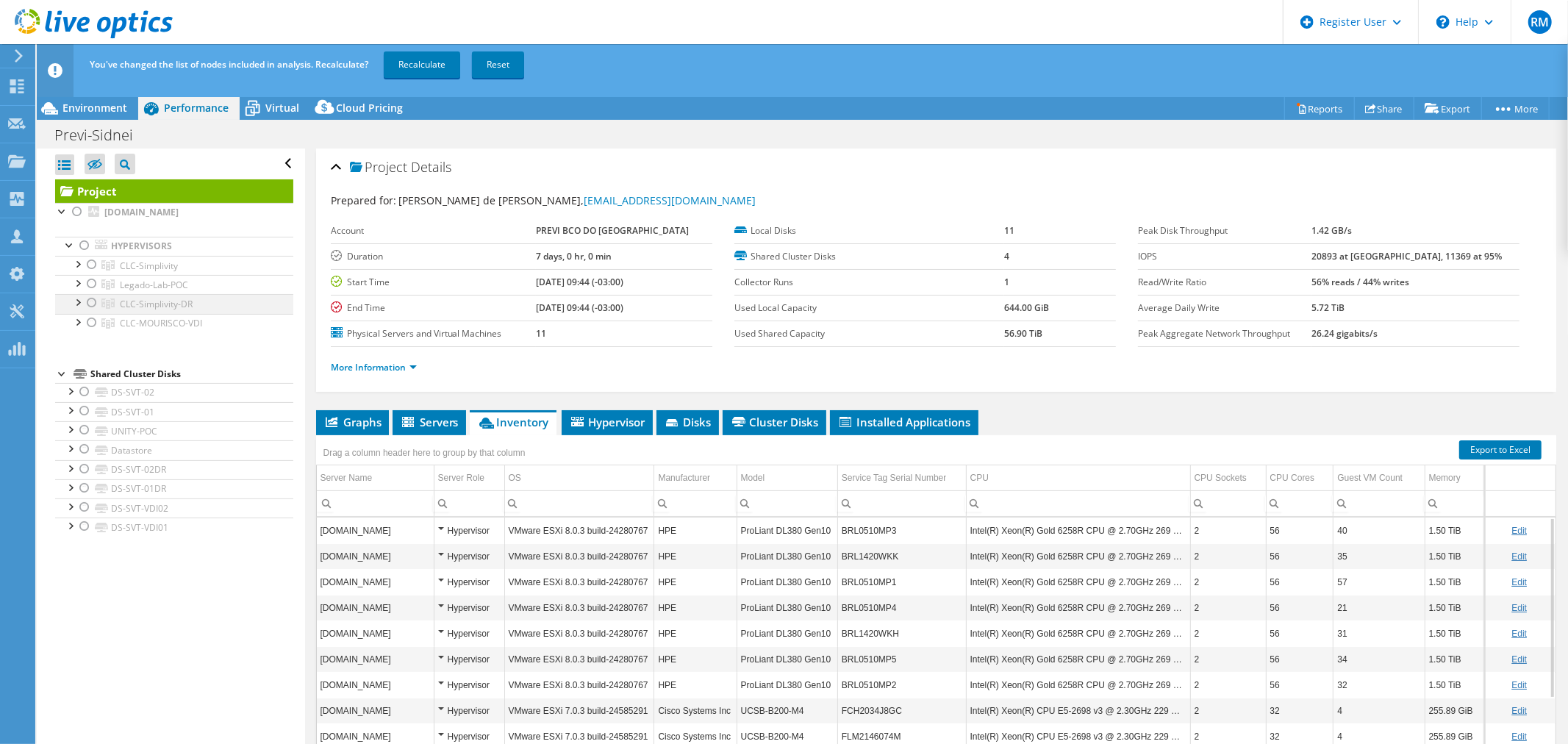
click at [90, 301] on div at bounding box center [91, 303] width 15 height 18
click at [412, 70] on link "Recalculate" at bounding box center [422, 65] width 76 height 27
drag, startPoint x: 117, startPoint y: 104, endPoint x: 141, endPoint y: 113, distance: 25.6
click at [117, 104] on span "Environment" at bounding box center [95, 107] width 65 height 14
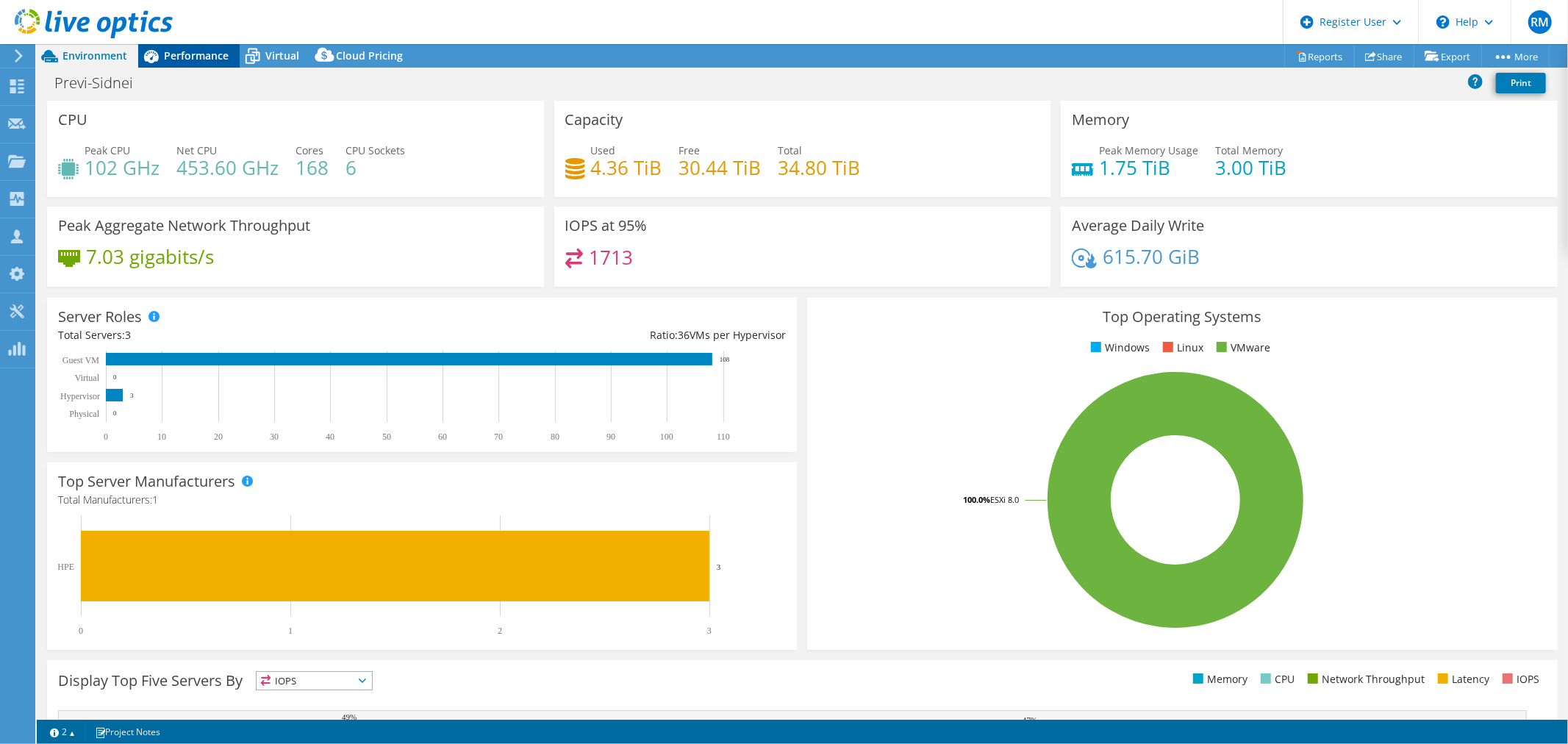
click at [203, 45] on div "Performance" at bounding box center [189, 55] width 101 height 23
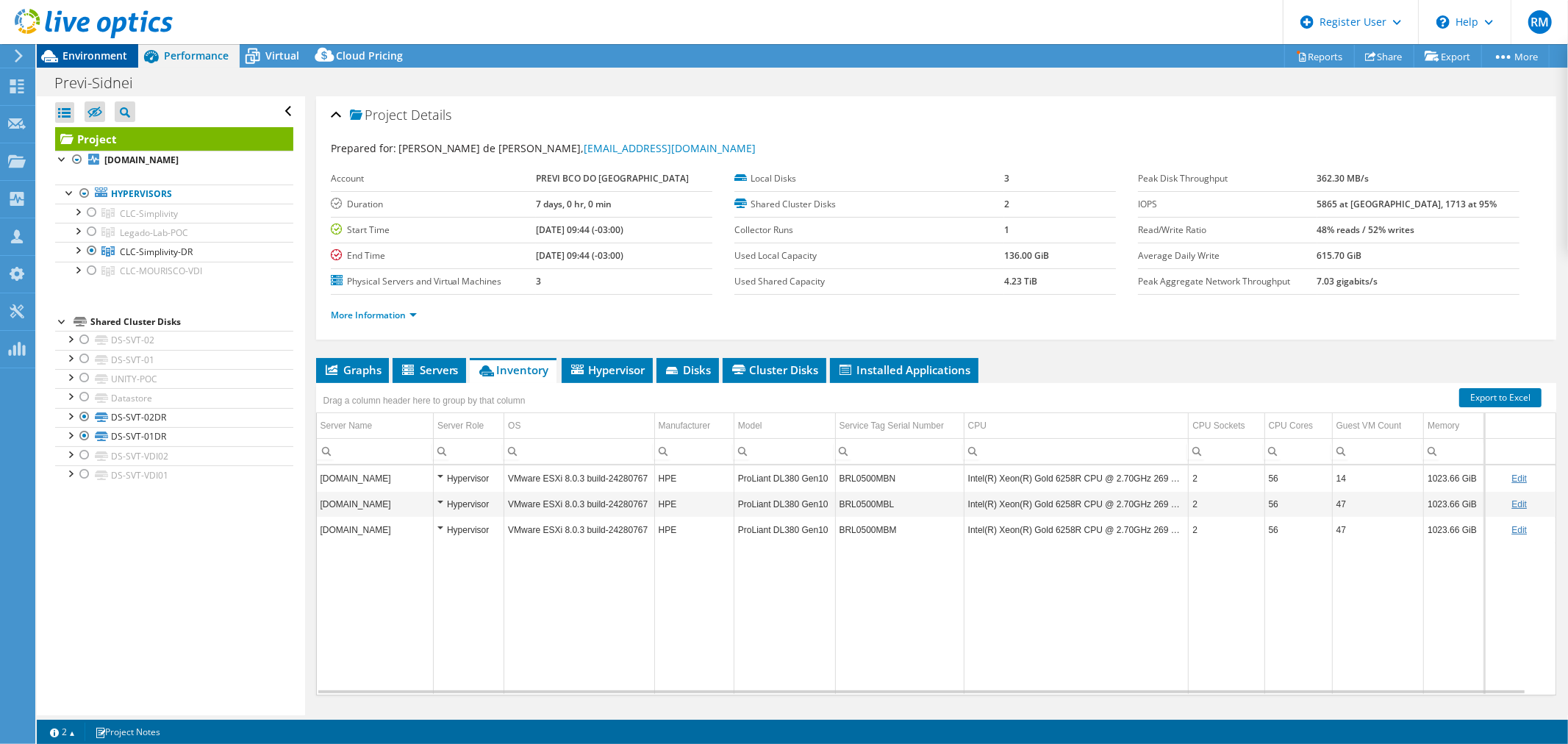
click at [91, 57] on span "Environment" at bounding box center [95, 55] width 65 height 14
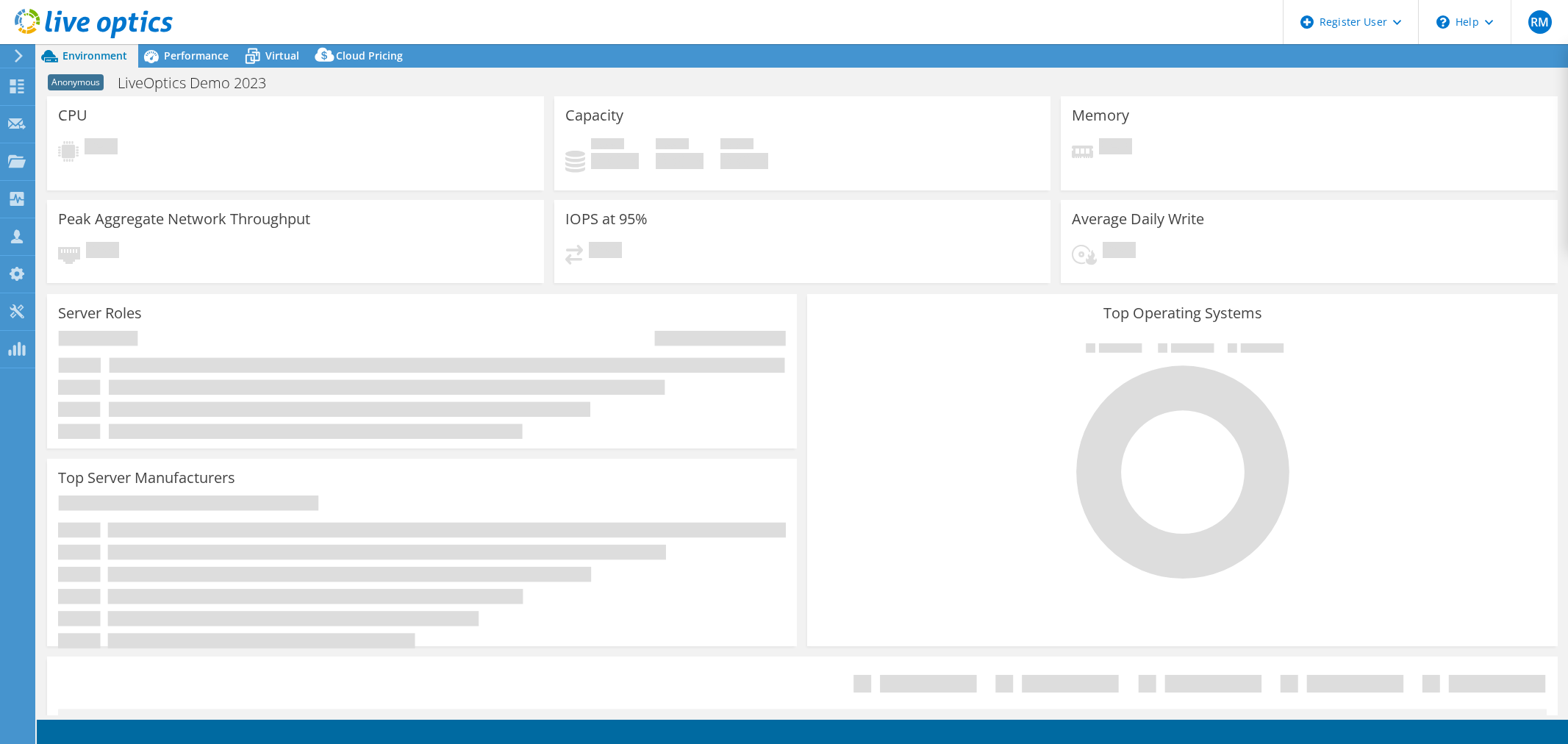
select select "EULondon"
select select "USD"
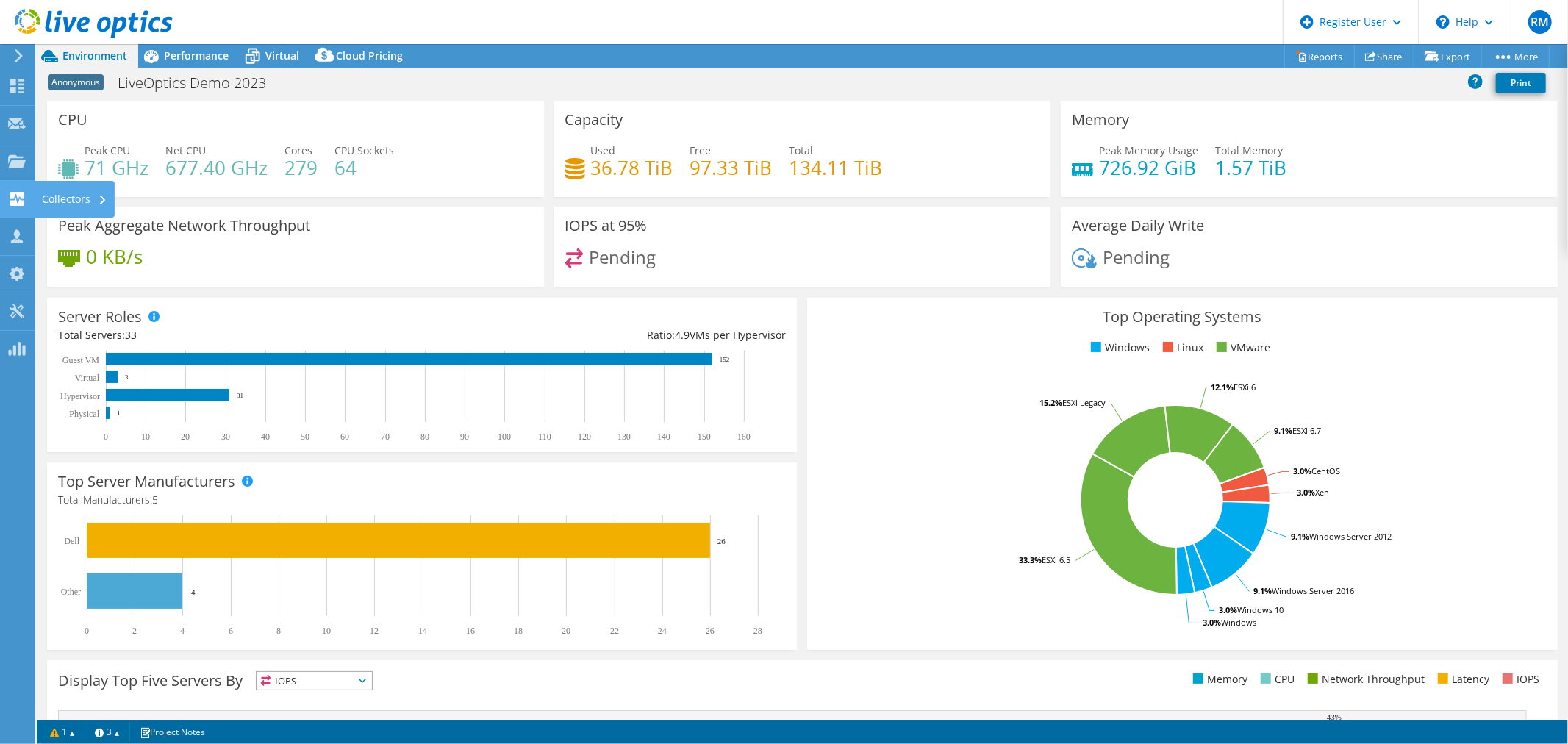
click at [11, 194] on use at bounding box center [17, 198] width 14 height 14
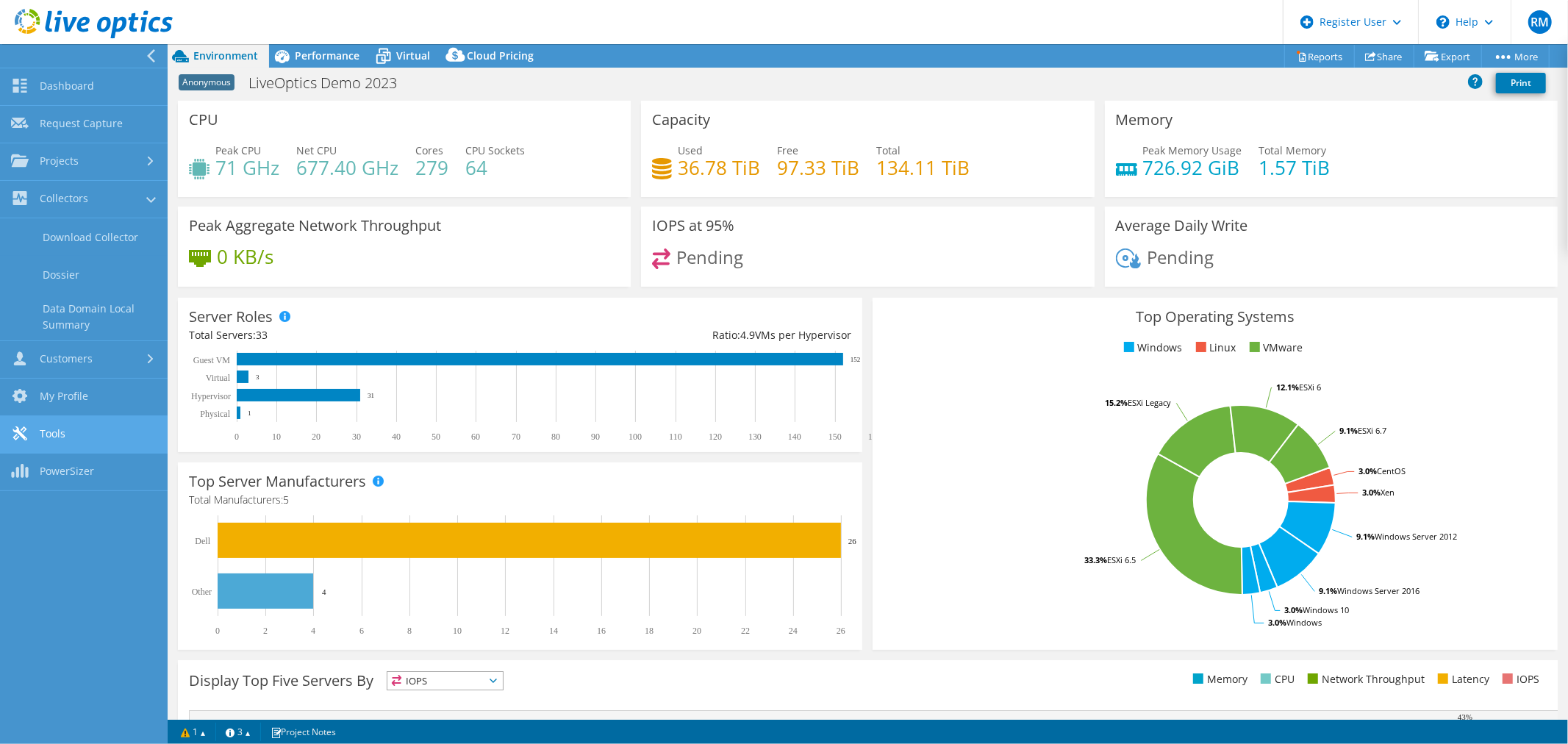
click at [125, 441] on link "Tools" at bounding box center [83, 435] width 168 height 37
